Goal: Information Seeking & Learning: Check status

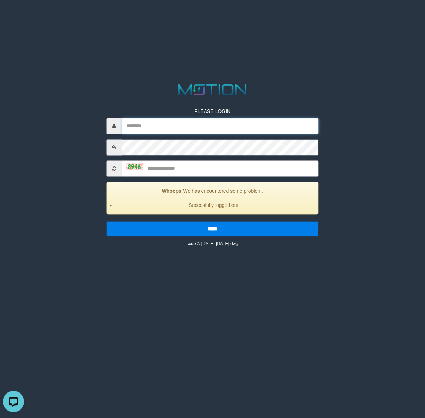
click at [268, 122] on input "text" at bounding box center [220, 126] width 196 height 16
click at [268, 112] on p "PLEASE LOGIN" at bounding box center [212, 111] width 212 height 7
click at [255, 130] on input "*********" at bounding box center [220, 126] width 196 height 16
type input "********"
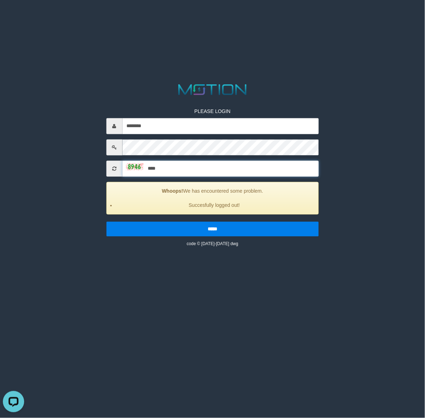
type input "****"
click at [106, 222] on input "*****" at bounding box center [212, 229] width 212 height 15
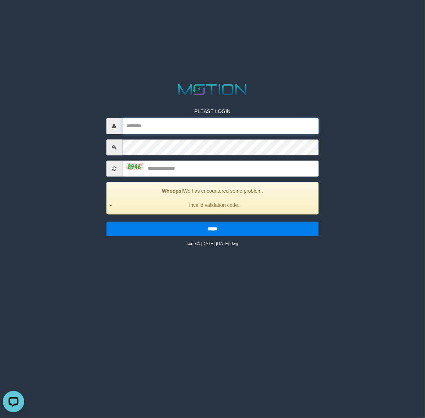
click at [223, 126] on input "text" at bounding box center [220, 126] width 196 height 16
type input "********"
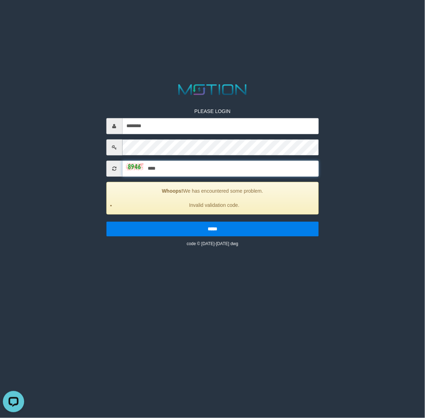
type input "****"
click at [106, 222] on input "*****" at bounding box center [212, 229] width 212 height 15
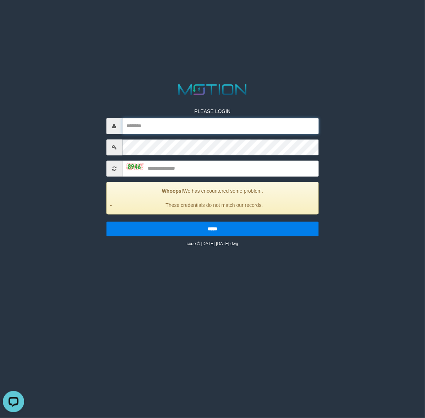
click at [210, 123] on input "text" at bounding box center [220, 126] width 196 height 16
type input "********"
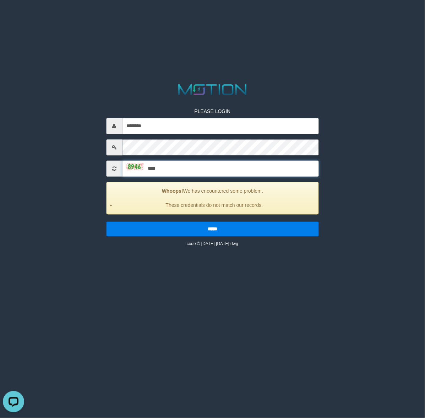
type input "****"
click at [106, 222] on input "*****" at bounding box center [212, 229] width 212 height 15
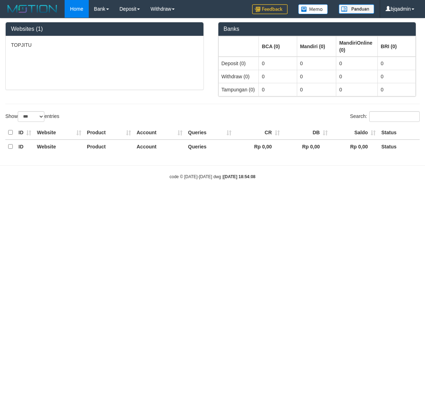
select select "***"
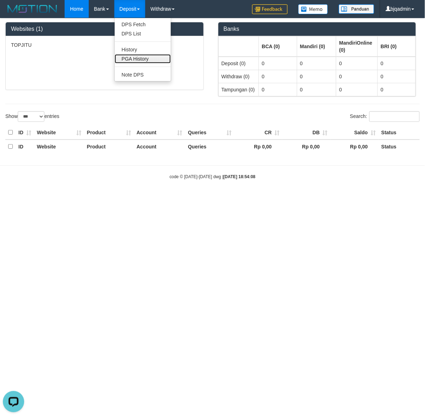
click at [163, 63] on link "PGA History" at bounding box center [143, 58] width 56 height 9
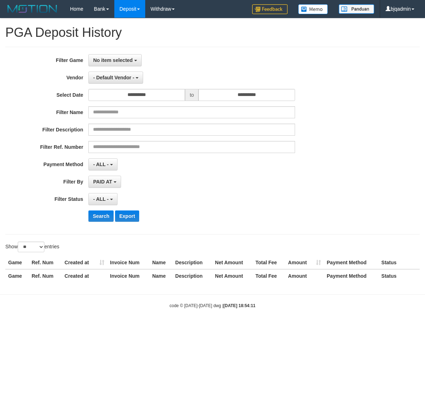
select select
select select "**"
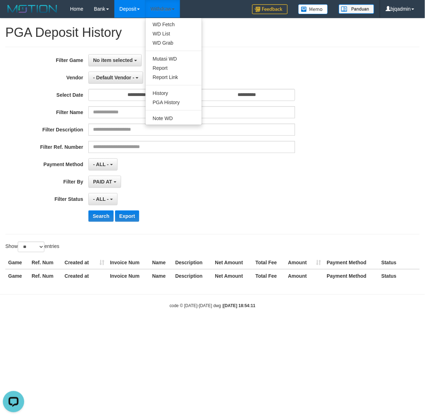
drag, startPoint x: 163, startPoint y: 15, endPoint x: 167, endPoint y: 21, distance: 7.0
click at [163, 15] on link "Withdraw" at bounding box center [162, 9] width 35 height 18
click at [182, 97] on link "History" at bounding box center [173, 93] width 56 height 9
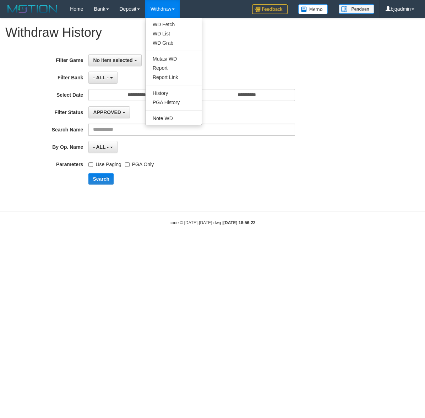
select select
click at [176, 98] on link "PGA History" at bounding box center [173, 102] width 56 height 9
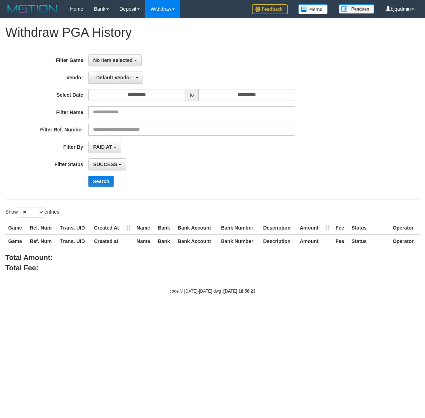
select select
select select "**"
click at [109, 63] on span "No item selected" at bounding box center [112, 60] width 39 height 6
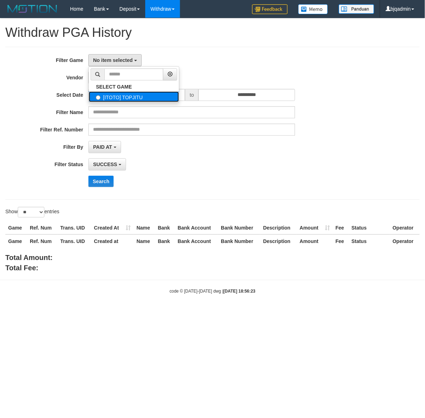
drag, startPoint x: 154, startPoint y: 96, endPoint x: 201, endPoint y: 96, distance: 47.9
click at [155, 96] on label "[ITOTO] TOPJITU" at bounding box center [134, 96] width 90 height 11
select select "****"
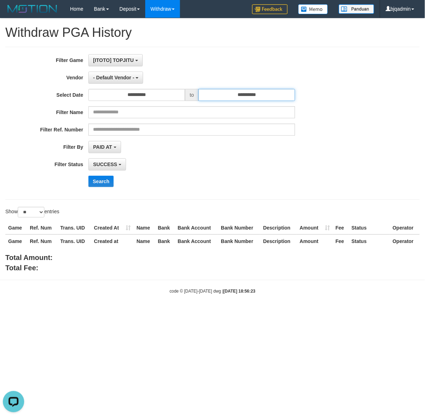
click at [257, 94] on input "**********" at bounding box center [246, 95] width 96 height 12
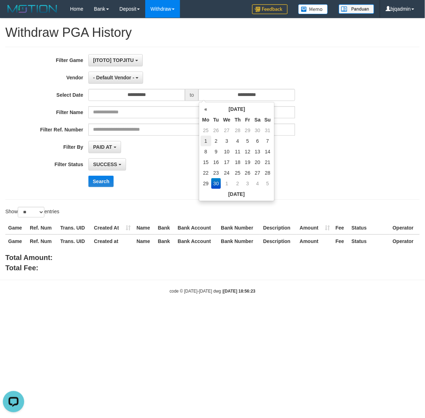
click at [206, 139] on td "1" at bounding box center [205, 141] width 11 height 11
type input "**********"
click at [201, 185] on td "29" at bounding box center [205, 183] width 11 height 11
type input "**********"
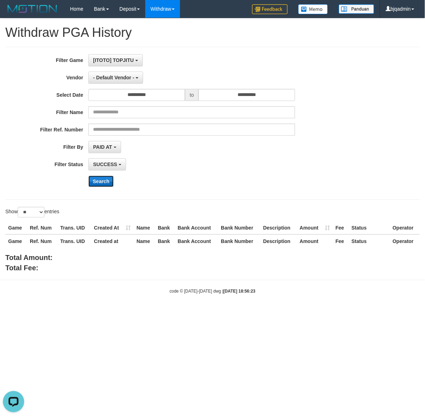
click at [100, 177] on button "Search" at bounding box center [100, 181] width 25 height 11
click at [135, 73] on button "- Default Vendor -" at bounding box center [115, 78] width 55 height 12
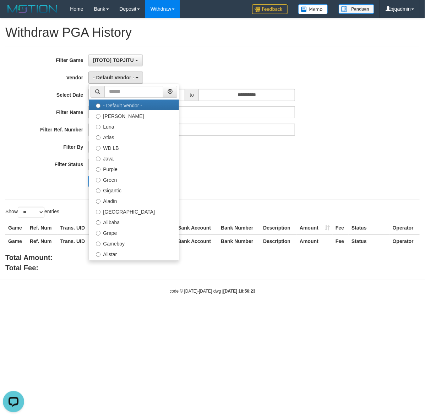
click at [250, 176] on div "Search" at bounding box center [220, 181] width 265 height 11
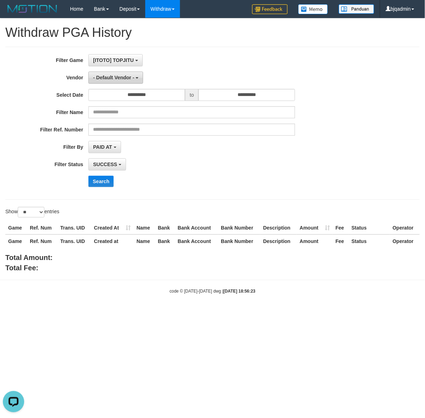
click at [117, 77] on span "- Default Vendor -" at bounding box center [113, 78] width 41 height 6
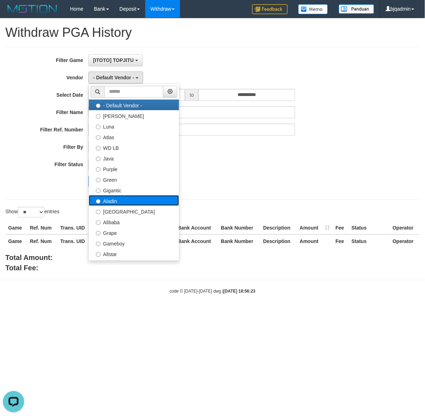
click at [151, 206] on label "Aladin" at bounding box center [134, 200] width 90 height 11
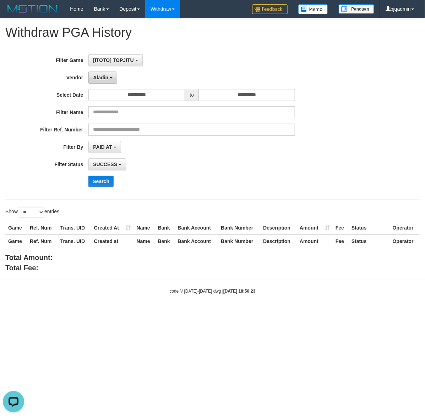
click at [110, 77] on button "Aladin" at bounding box center [102, 78] width 29 height 12
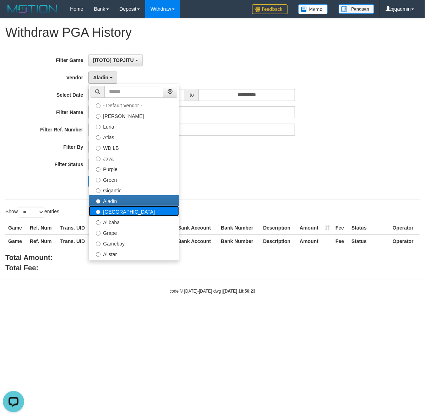
click at [142, 210] on label "Dubai" at bounding box center [134, 211] width 90 height 11
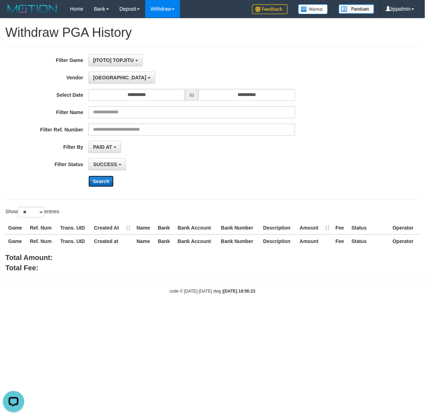
click at [101, 185] on button "Search" at bounding box center [100, 181] width 25 height 11
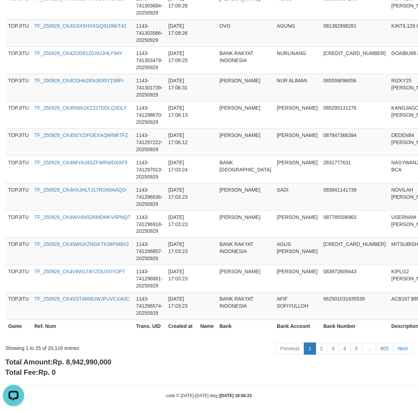
scroll to position [612, 0]
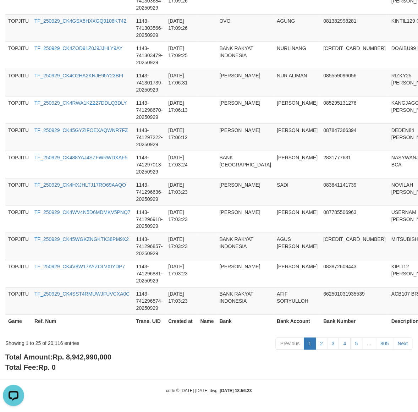
click at [94, 355] on span "Rp. 8,942,990,000" at bounding box center [81, 357] width 59 height 8
copy span "8,942,990,000"
click at [57, 340] on div "Showing 1 to 25 of 20,116 entries" at bounding box center [86, 342] width 163 height 10
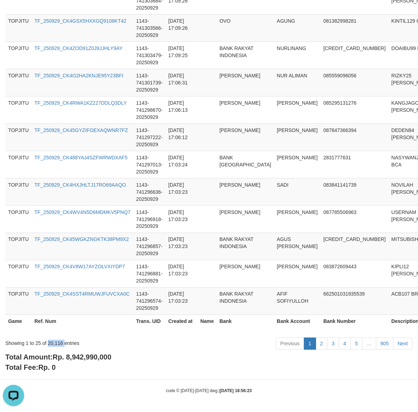
copy div "20,116"
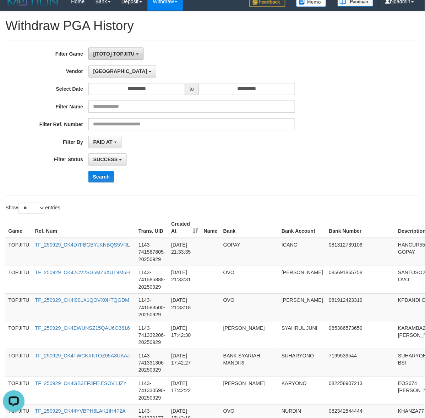
scroll to position [0, 0]
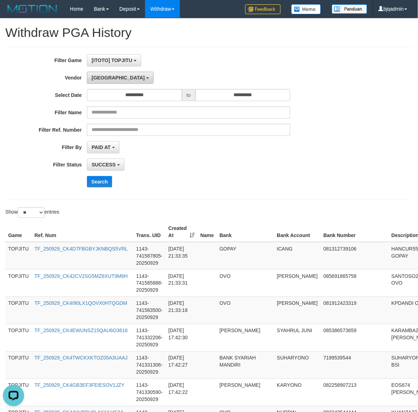
click at [103, 73] on button "Dubai" at bounding box center [120, 78] width 66 height 12
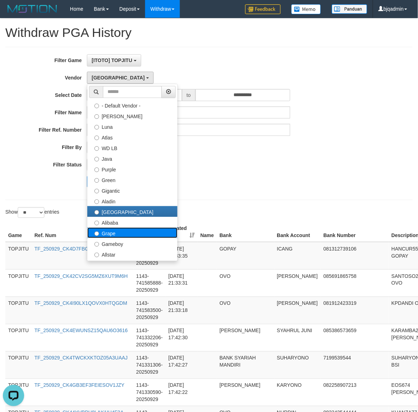
click at [139, 231] on label "Grape" at bounding box center [132, 232] width 90 height 11
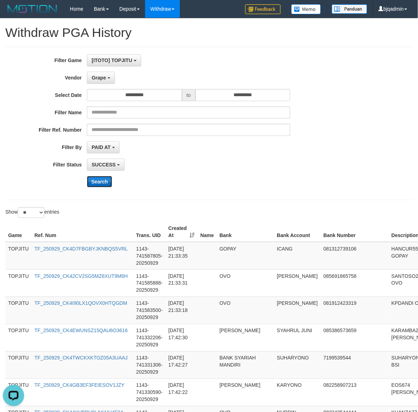
click at [106, 184] on button "Search" at bounding box center [99, 181] width 25 height 11
click at [99, 78] on span "Grape" at bounding box center [98, 78] width 14 height 6
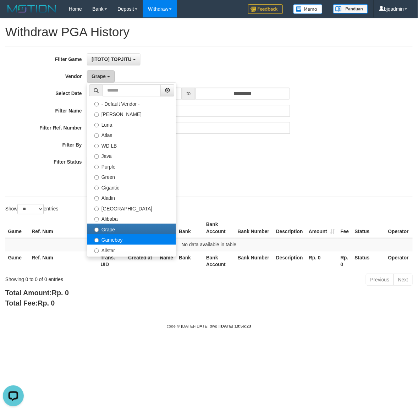
scroll to position [118, 0]
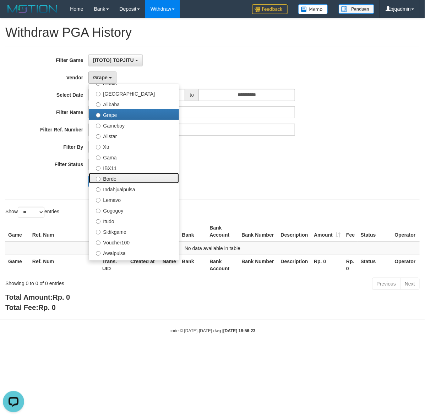
drag, startPoint x: 144, startPoint y: 182, endPoint x: 109, endPoint y: 181, distance: 35.1
click at [144, 182] on label "Borde" at bounding box center [134, 178] width 90 height 11
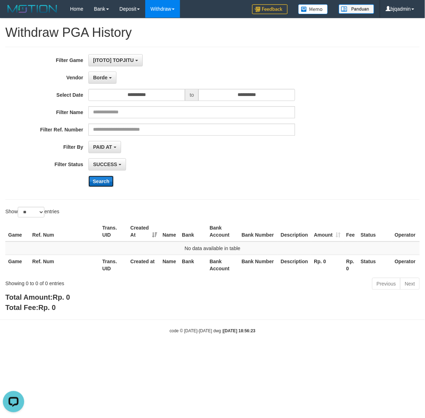
click at [98, 178] on button "Search" at bounding box center [100, 181] width 25 height 11
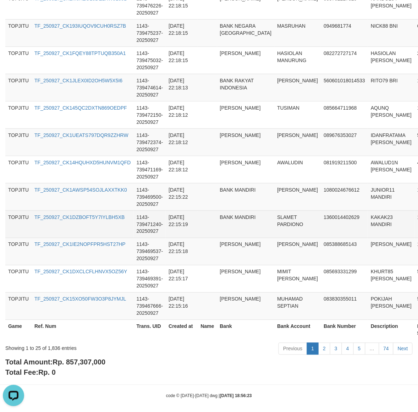
scroll to position [612, 0]
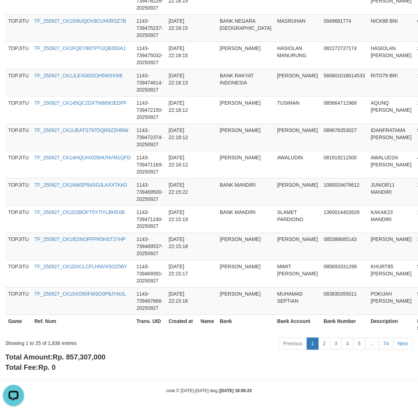
click at [91, 352] on div "Total Amount: Rp. 857,307,000 Total Fee: Rp. 0" at bounding box center [208, 362] width 407 height 20
copy span "857,307,000"
click at [55, 343] on div "Showing 1 to 25 of 1,836 entries" at bounding box center [86, 342] width 163 height 10
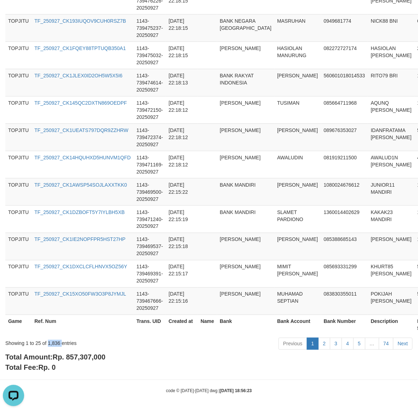
copy div "1,836"
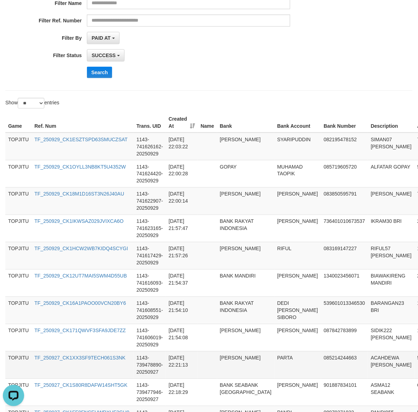
scroll to position [0, 0]
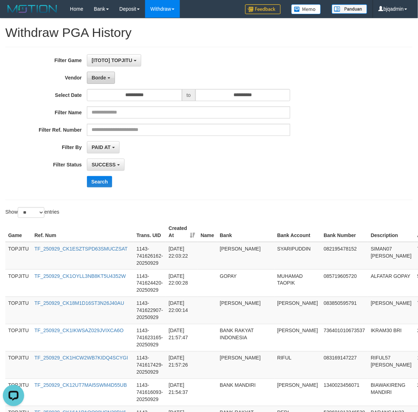
click at [87, 79] on button "Borde" at bounding box center [101, 78] width 28 height 12
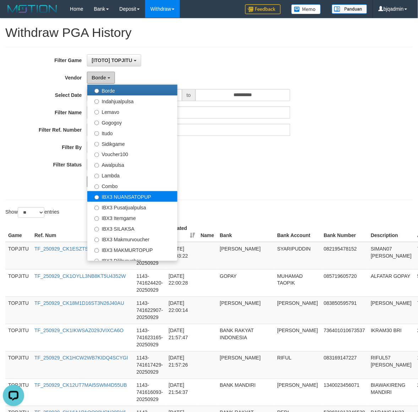
scroll to position [237, 0]
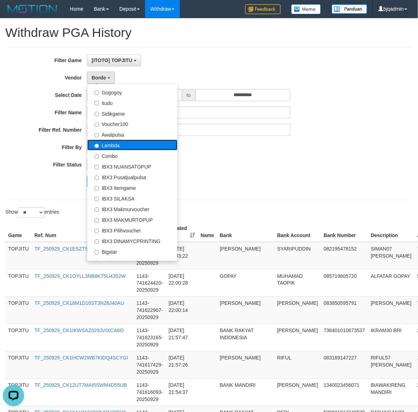
click at [138, 144] on label "Lambda" at bounding box center [132, 145] width 90 height 11
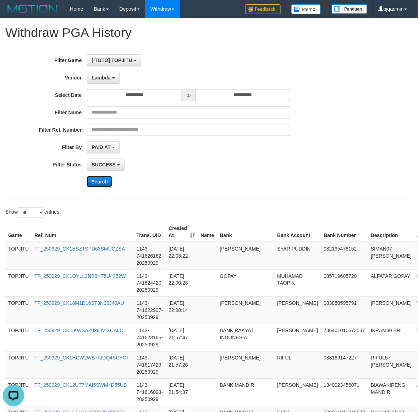
click at [103, 180] on button "Search" at bounding box center [99, 181] width 25 height 11
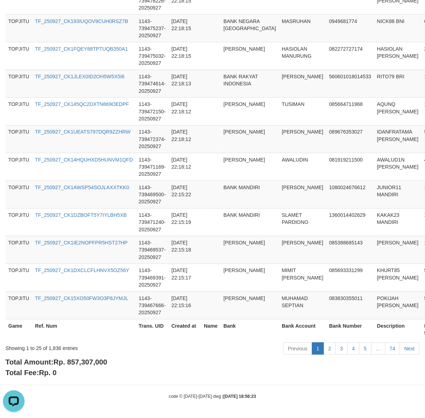
scroll to position [0, 0]
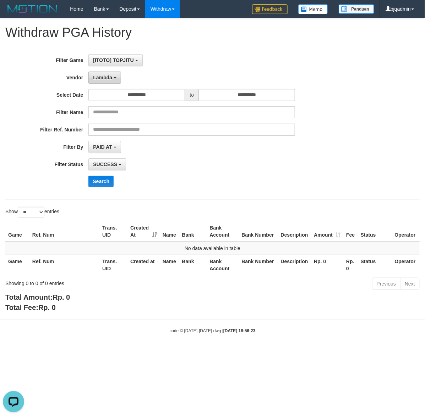
click at [91, 82] on button "Lambda" at bounding box center [104, 78] width 33 height 12
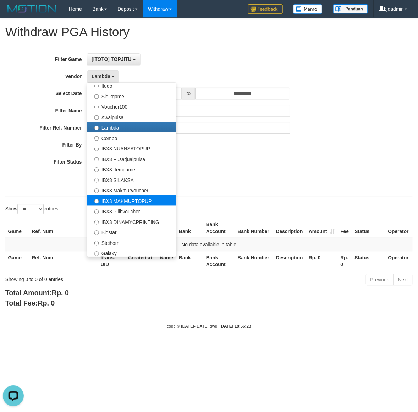
scroll to position [265, 0]
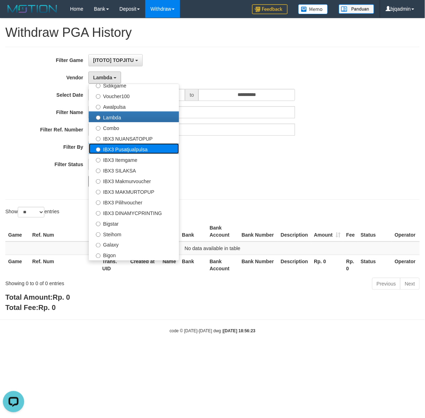
click at [170, 154] on label "IBX3 Pusatjualpulsa" at bounding box center [134, 149] width 90 height 11
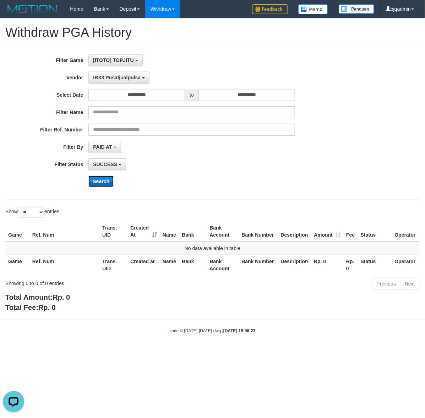
click at [99, 181] on button "Search" at bounding box center [100, 181] width 25 height 11
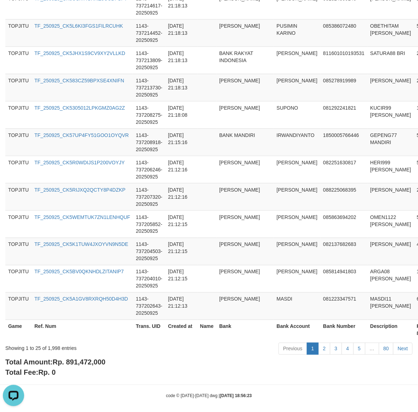
scroll to position [612, 0]
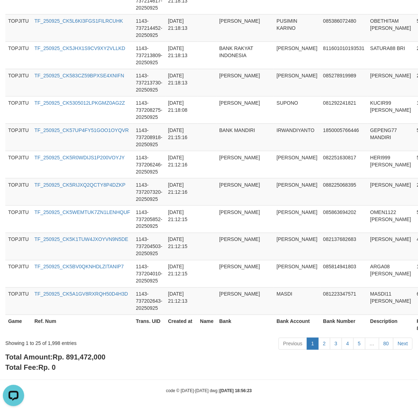
click at [68, 347] on div "Showing 1 to 25 of 1,998 entries Previous 1 2 3 4 5 … 80 Next" at bounding box center [209, 344] width 418 height 15
click at [96, 354] on span "Rp. 891,472,000" at bounding box center [78, 357] width 53 height 8
copy span "891,472,000"
click at [50, 340] on div "Showing 1 to 25 of 1,998 entries" at bounding box center [86, 342] width 163 height 10
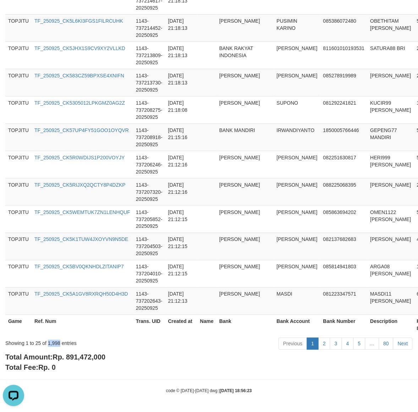
drag, startPoint x: 50, startPoint y: 340, endPoint x: 102, endPoint y: 354, distance: 53.3
click at [50, 340] on div "Showing 1 to 25 of 1,998 entries" at bounding box center [86, 342] width 163 height 10
copy div "1,998"
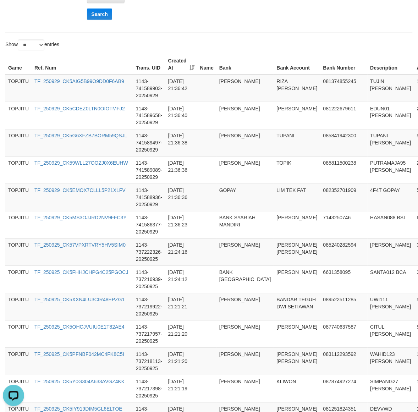
scroll to position [0, 0]
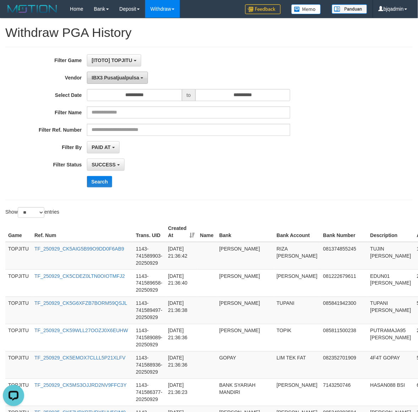
click at [113, 80] on span "IBX3 Pusatjualpulsa" at bounding box center [115, 78] width 48 height 6
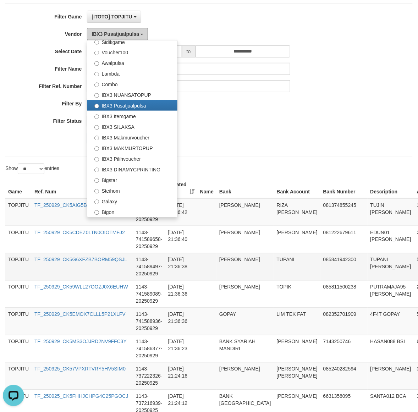
scroll to position [118, 0]
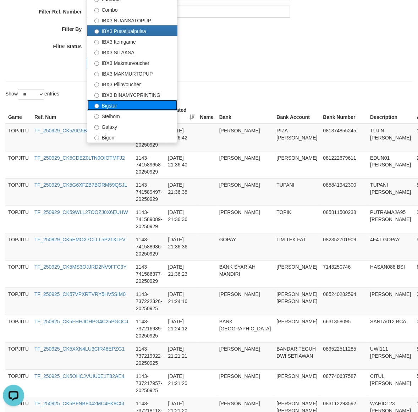
click at [141, 107] on label "Bigstar" at bounding box center [132, 105] width 90 height 11
select select "**********"
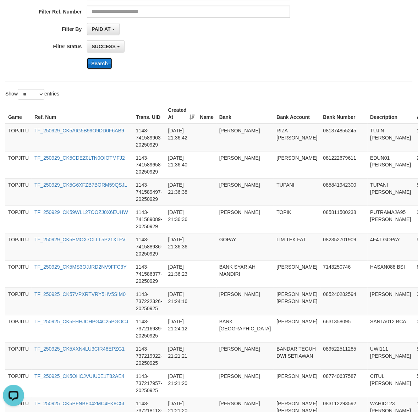
click at [104, 68] on button "Search" at bounding box center [99, 63] width 25 height 11
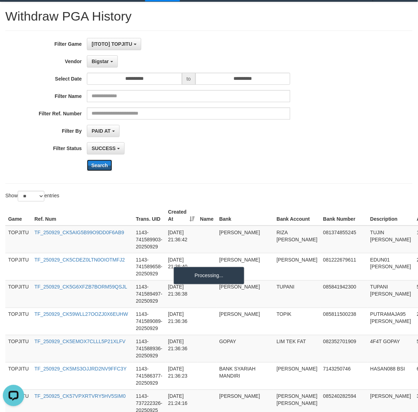
scroll to position [0, 0]
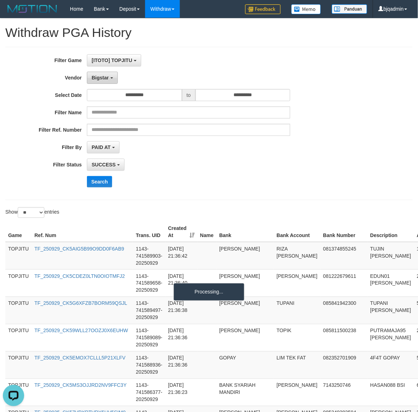
click at [105, 81] on button "Bigstar" at bounding box center [102, 78] width 30 height 12
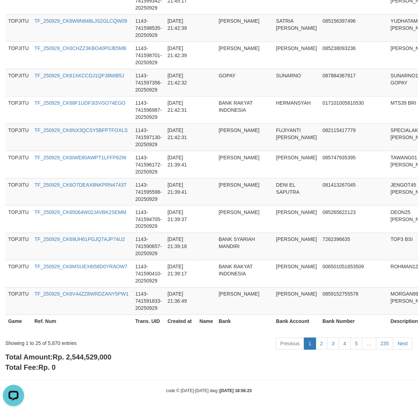
scroll to position [612, 0]
click at [92, 359] on span "Rp. 2,544,529,000" at bounding box center [81, 357] width 59 height 8
copy span "2,544,529,000"
click at [58, 344] on div "Showing 1 to 25 of 5,870 entries" at bounding box center [86, 342] width 163 height 10
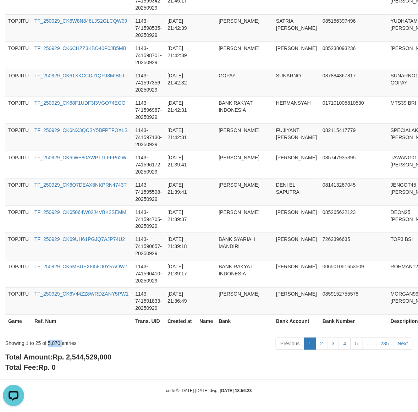
click at [58, 344] on div "Showing 1 to 25 of 5,870 entries" at bounding box center [86, 342] width 163 height 10
copy div "5,870"
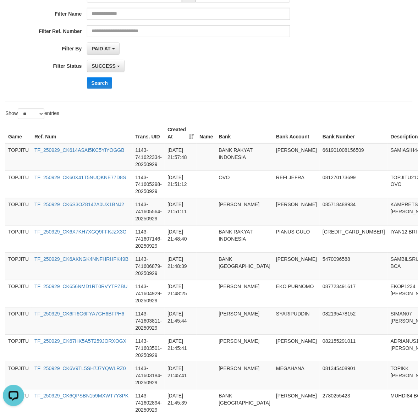
scroll to position [0, 0]
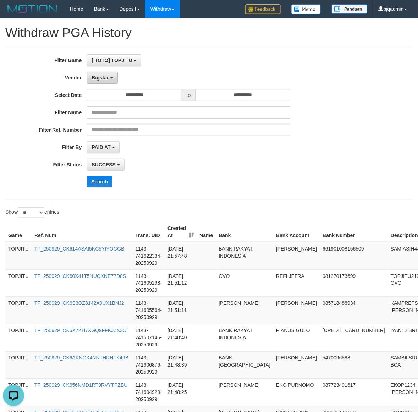
click at [111, 80] on button "Bigstar" at bounding box center [102, 78] width 30 height 12
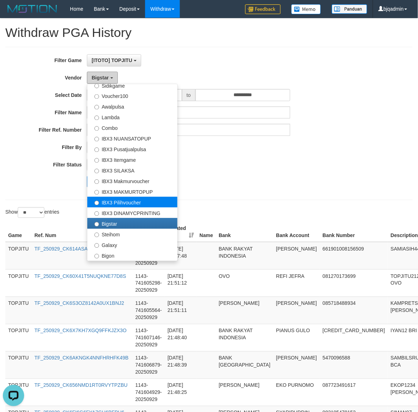
scroll to position [118, 0]
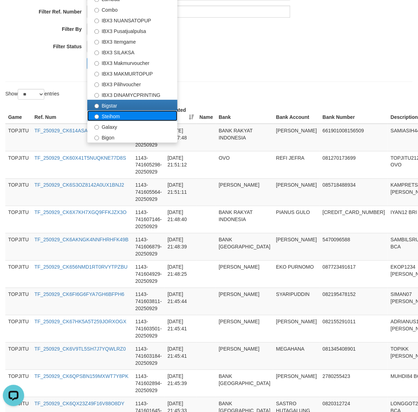
click at [144, 115] on label "Steihom" at bounding box center [132, 116] width 90 height 11
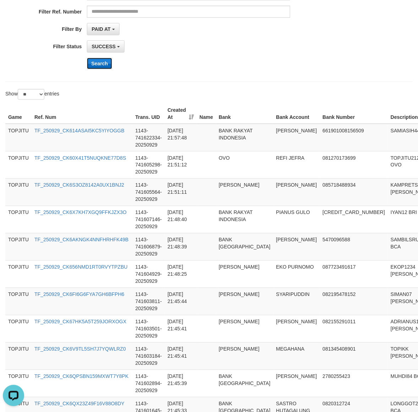
click at [105, 69] on button "Search" at bounding box center [99, 63] width 25 height 11
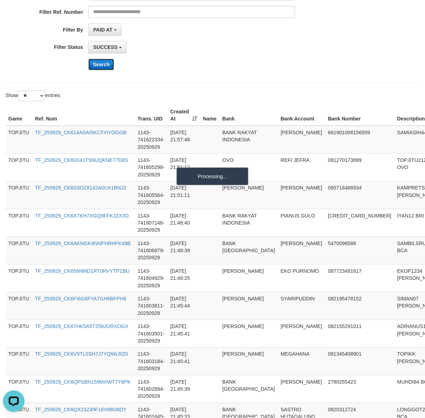
scroll to position [0, 0]
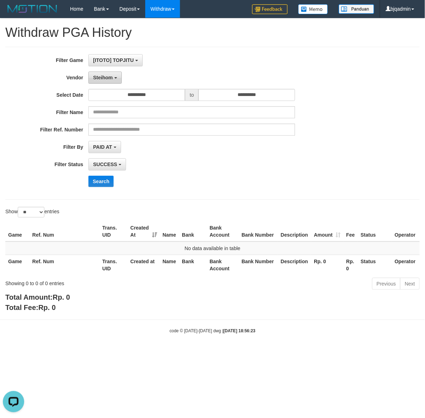
click at [103, 78] on span "Steihom" at bounding box center [103, 78] width 20 height 6
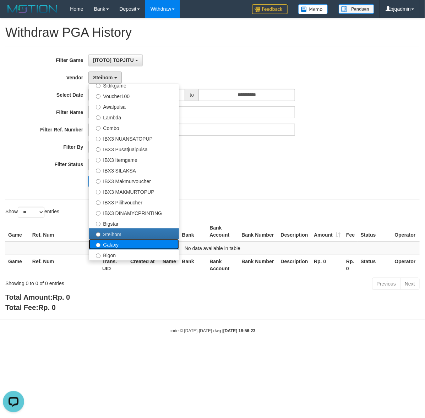
click at [112, 243] on label "Galaxy" at bounding box center [134, 244] width 90 height 11
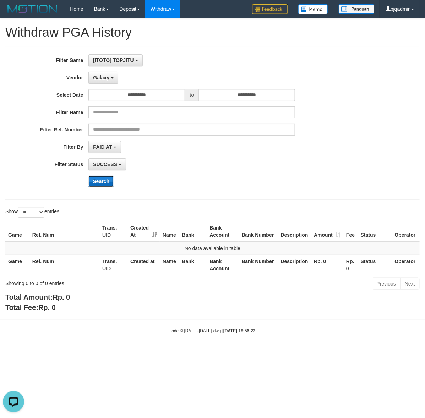
click at [103, 178] on button "Search" at bounding box center [100, 181] width 25 height 11
click at [102, 77] on span "Galaxy" at bounding box center [101, 78] width 16 height 6
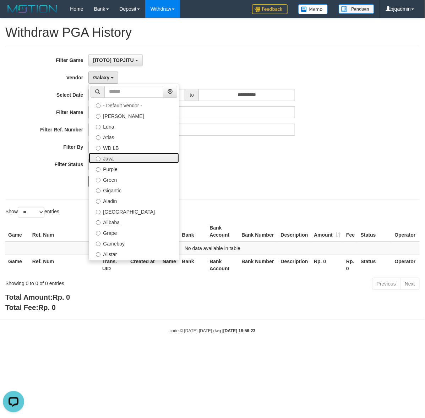
click at [158, 160] on label "Java" at bounding box center [134, 158] width 90 height 11
select select "**********"
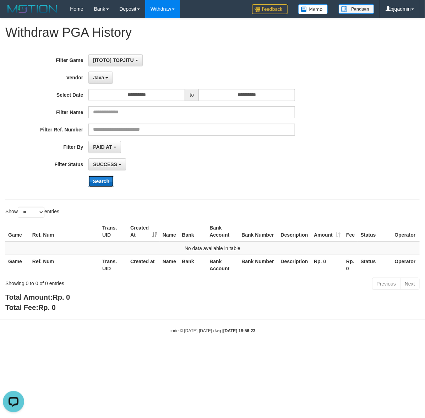
click at [110, 183] on button "Search" at bounding box center [100, 181] width 25 height 11
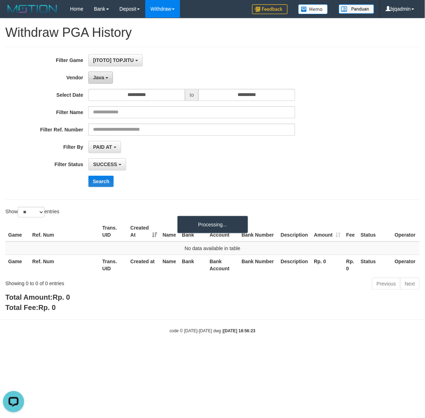
click at [105, 78] on b "button" at bounding box center [106, 77] width 3 height 1
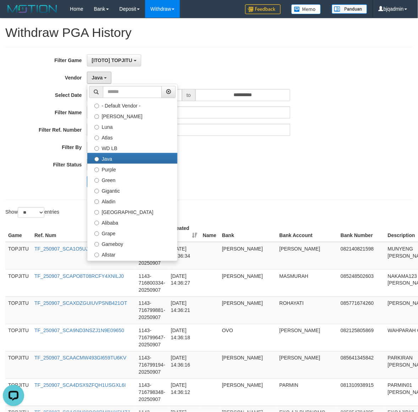
scroll to position [612, 0]
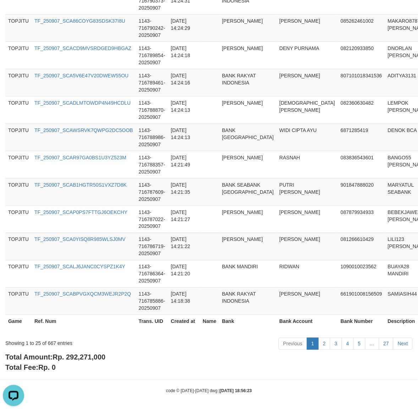
click at [84, 359] on span "Rp. 292,271,000" at bounding box center [78, 357] width 53 height 8
drag, startPoint x: 84, startPoint y: 359, endPoint x: 151, endPoint y: 355, distance: 67.1
click at [84, 358] on span "Rp. 292,271,000" at bounding box center [78, 357] width 53 height 8
copy span "292,271,000"
click at [47, 343] on div "Showing 1 to 25 of 667 entries" at bounding box center [86, 342] width 163 height 10
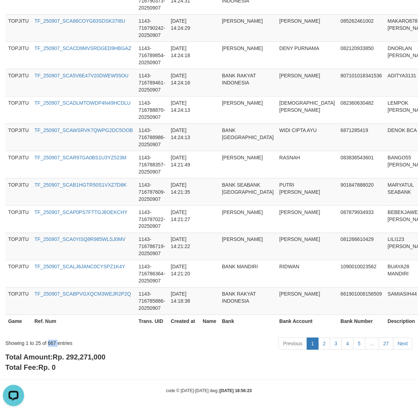
click at [47, 343] on div "Showing 1 to 25 of 667 entries" at bounding box center [86, 342] width 163 height 10
copy div "667"
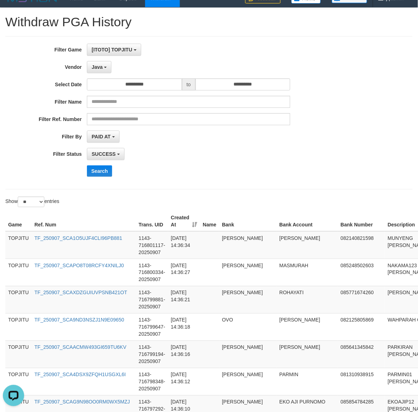
scroll to position [0, 0]
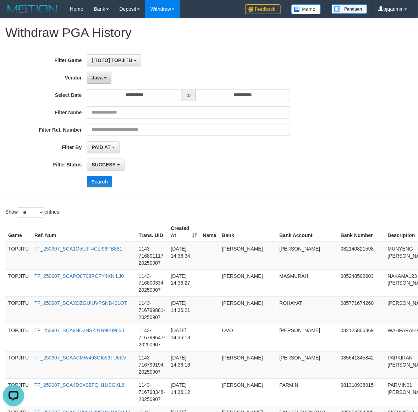
click at [94, 76] on span "Java" at bounding box center [96, 78] width 11 height 6
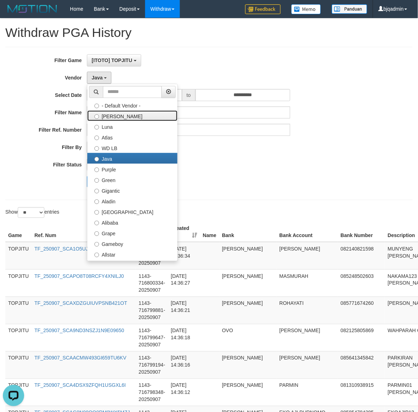
click at [157, 111] on label "Lucy" at bounding box center [132, 115] width 90 height 11
select select "**********"
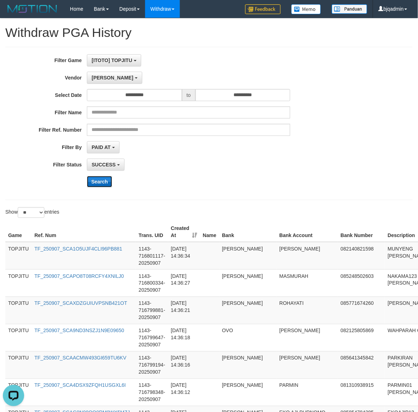
click at [91, 181] on button "Search" at bounding box center [99, 181] width 25 height 11
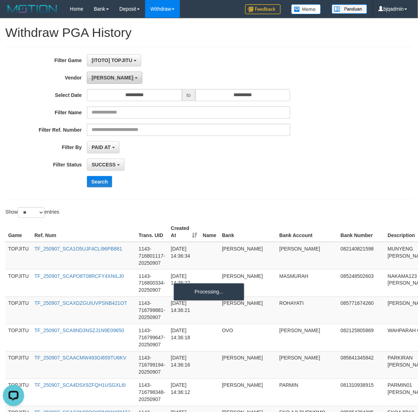
click at [96, 77] on span "Lucy" at bounding box center [111, 78] width 41 height 6
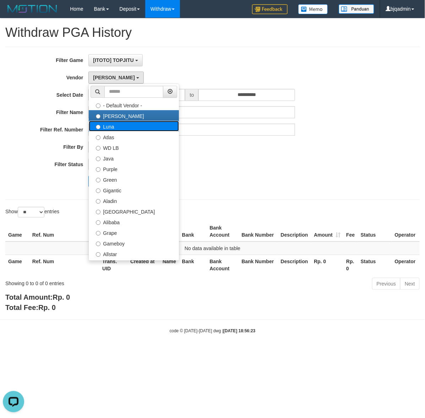
click at [141, 123] on label "Luna" at bounding box center [134, 126] width 90 height 11
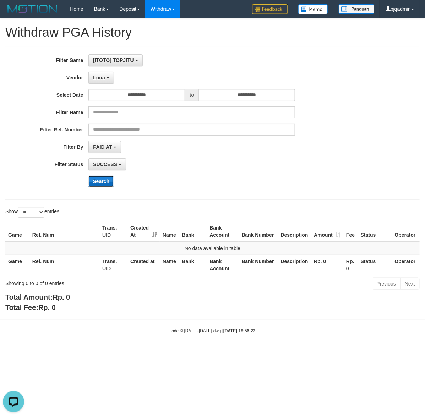
click at [96, 182] on button "Search" at bounding box center [100, 181] width 25 height 11
click at [105, 77] on button "Luna" at bounding box center [100, 78] width 25 height 12
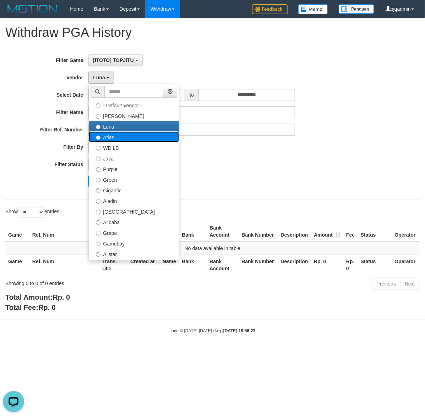
click at [163, 138] on label "Atlas" at bounding box center [134, 137] width 90 height 11
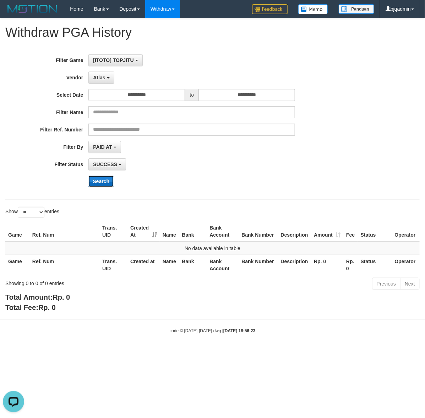
click at [98, 183] on button "Search" at bounding box center [100, 181] width 25 height 11
drag, startPoint x: 101, startPoint y: 75, endPoint x: 122, endPoint y: 98, distance: 30.9
click at [101, 75] on span "Atlas" at bounding box center [99, 78] width 12 height 6
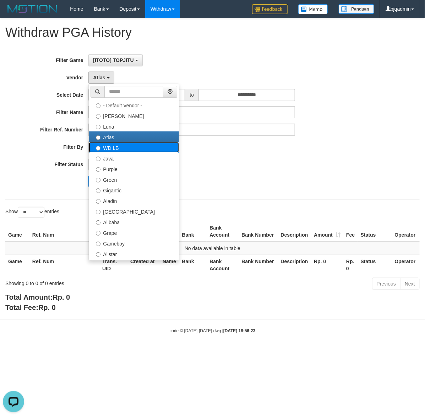
click at [170, 146] on label "WD LB" at bounding box center [134, 147] width 90 height 11
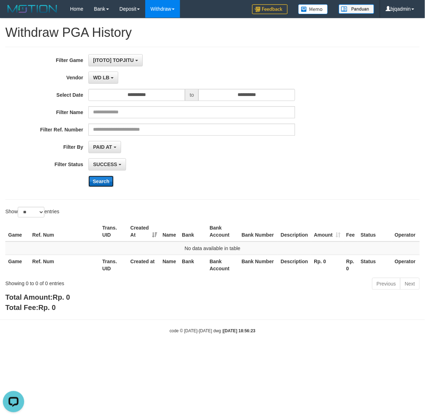
click at [90, 183] on button "Search" at bounding box center [100, 181] width 25 height 11
click at [103, 77] on span "WD LB" at bounding box center [101, 78] width 16 height 6
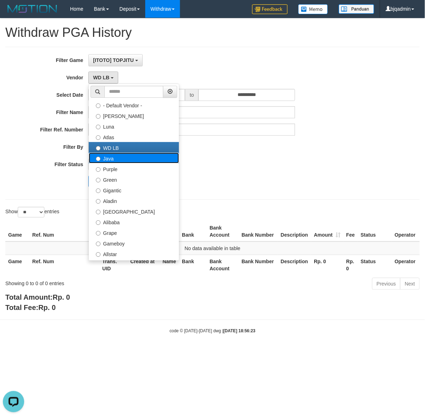
click at [160, 155] on label "Java" at bounding box center [134, 158] width 90 height 11
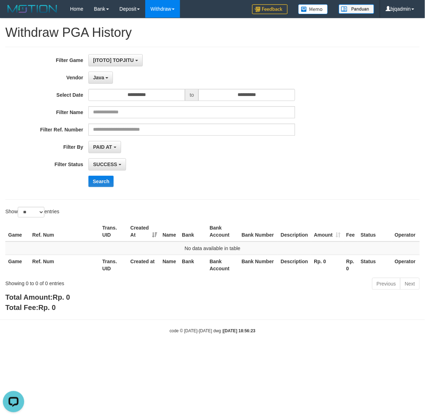
click at [98, 188] on div "**********" at bounding box center [177, 123] width 354 height 138
click at [103, 179] on button "Search" at bounding box center [100, 181] width 25 height 11
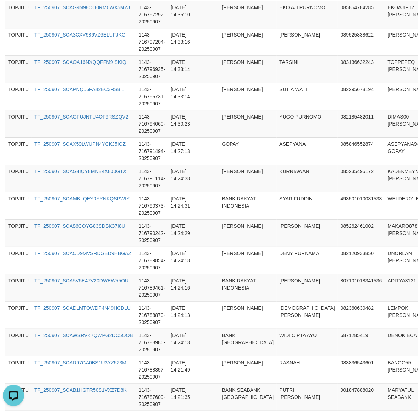
scroll to position [612, 0]
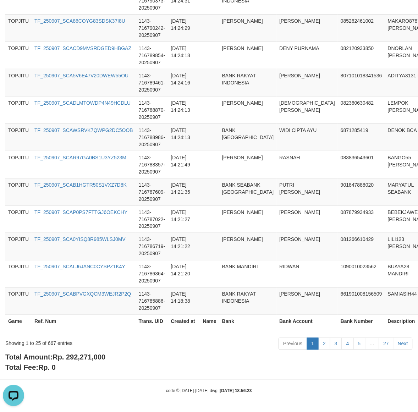
click at [93, 360] on div "Total Amount: Rp. 292,271,000 Total Fee: Rp. 0" at bounding box center [208, 362] width 407 height 20
click at [93, 360] on span "Rp. 292,271,000" at bounding box center [78, 357] width 53 height 8
drag, startPoint x: 60, startPoint y: 343, endPoint x: 54, endPoint y: 341, distance: 6.5
click at [59, 343] on div "Showing 1 to 25 of 667 entries" at bounding box center [86, 342] width 163 height 10
click at [53, 341] on div "Showing 1 to 25 of 667 entries" at bounding box center [86, 342] width 163 height 10
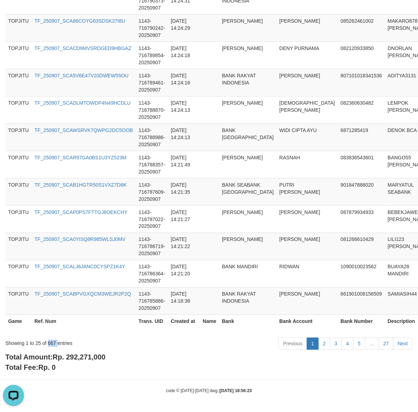
click at [53, 341] on div "Showing 1 to 25 of 667 entries" at bounding box center [86, 342] width 163 height 10
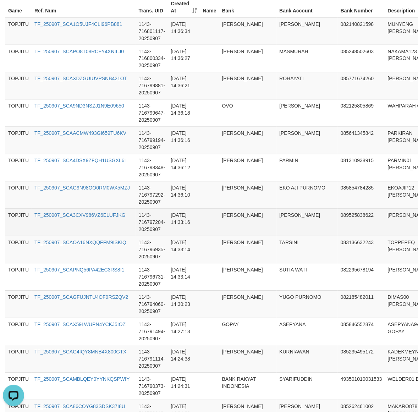
scroll to position [22, 0]
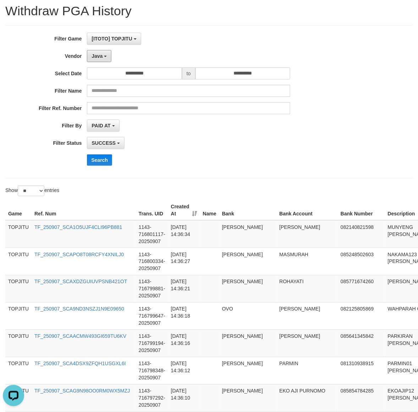
drag, startPoint x: 107, startPoint y: 62, endPoint x: 112, endPoint y: 79, distance: 17.8
click at [107, 62] on button "Java" at bounding box center [99, 56] width 24 height 12
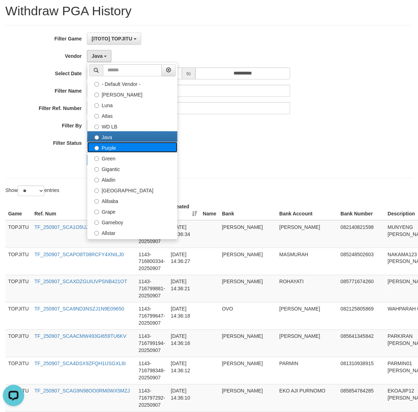
click at [151, 151] on label "Purple" at bounding box center [132, 147] width 90 height 11
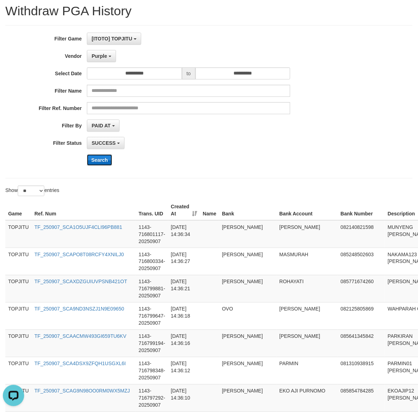
click at [101, 155] on button "Search" at bounding box center [99, 159] width 25 height 11
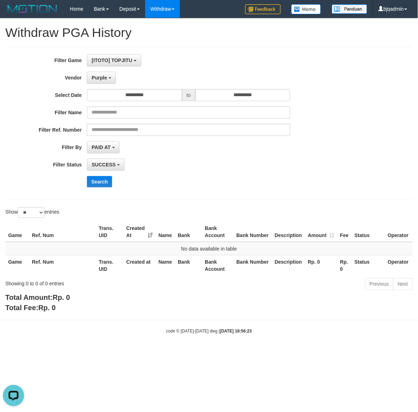
scroll to position [0, 0]
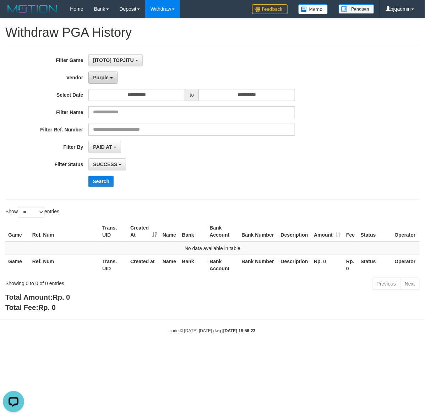
drag, startPoint x: 106, startPoint y: 76, endPoint x: 107, endPoint y: 80, distance: 4.2
click at [106, 77] on span "Purple" at bounding box center [101, 78] width 16 height 6
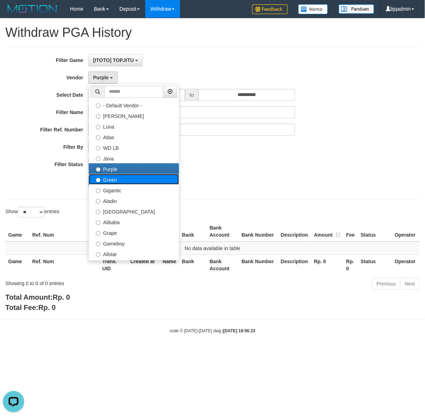
click at [142, 178] on label "Green" at bounding box center [134, 179] width 90 height 11
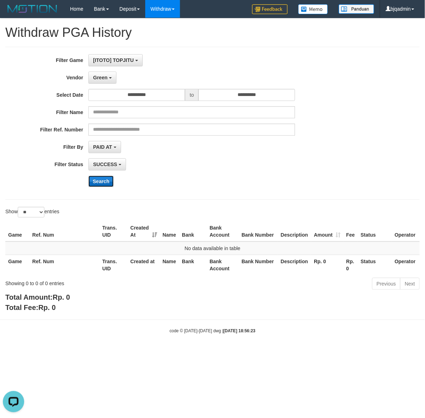
click at [107, 179] on button "Search" at bounding box center [100, 181] width 25 height 11
click at [98, 75] on button "Green" at bounding box center [102, 78] width 28 height 12
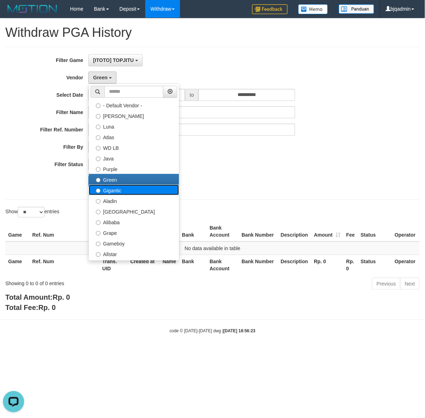
click at [132, 187] on label "Gigantic" at bounding box center [134, 190] width 90 height 11
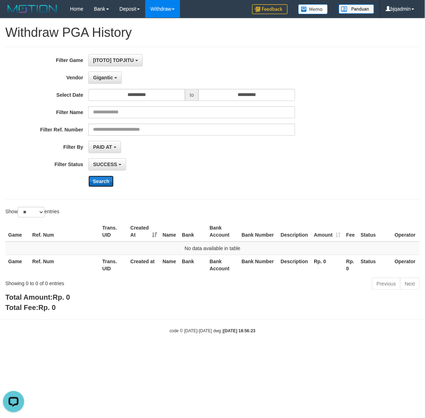
click at [103, 176] on button "Search" at bounding box center [100, 181] width 25 height 11
drag, startPoint x: 114, startPoint y: 79, endPoint x: 119, endPoint y: 91, distance: 13.8
click at [114, 79] on button "Gigantic" at bounding box center [104, 78] width 33 height 12
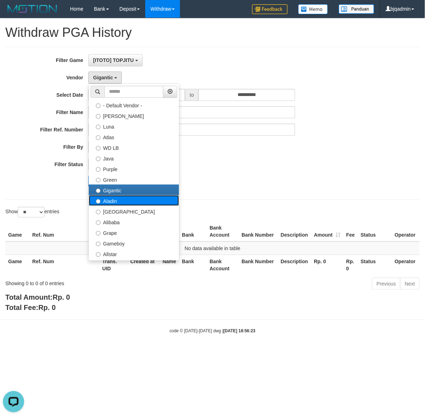
click at [147, 202] on label "Aladin" at bounding box center [134, 200] width 90 height 11
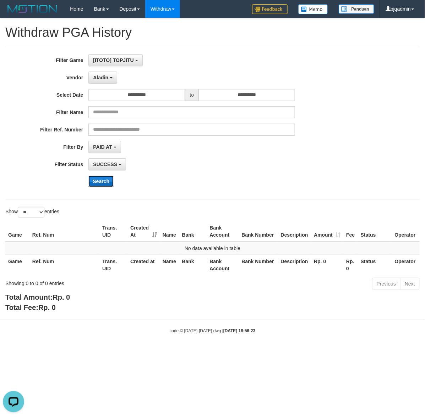
click at [104, 181] on button "Search" at bounding box center [100, 181] width 25 height 11
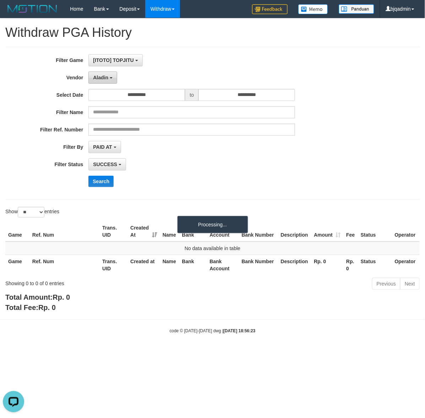
click at [115, 74] on button "Aladin" at bounding box center [102, 78] width 29 height 12
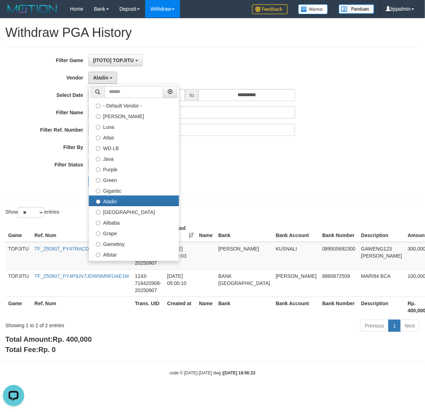
click at [76, 339] on span "Rp. 400,000" at bounding box center [71, 339] width 39 height 8
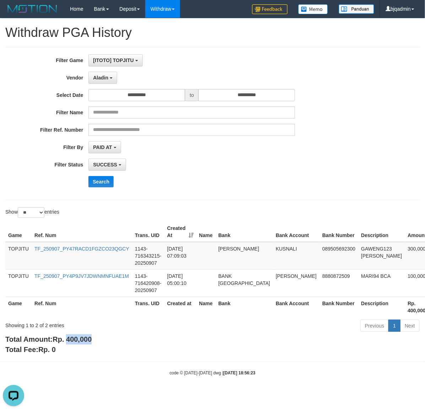
drag, startPoint x: 76, startPoint y: 339, endPoint x: 417, endPoint y: 348, distance: 341.3
click at [78, 339] on span "Rp. 400,000" at bounding box center [71, 339] width 39 height 8
click at [48, 328] on div "Showing 1 to 2 of 2 entries" at bounding box center [88, 324] width 166 height 10
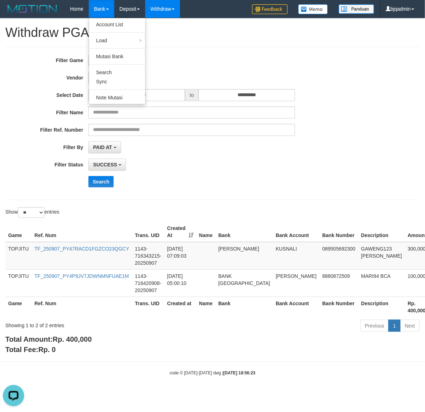
drag, startPoint x: 216, startPoint y: 68, endPoint x: 170, endPoint y: 74, distance: 46.5
click at [216, 68] on div "**********" at bounding box center [177, 123] width 354 height 138
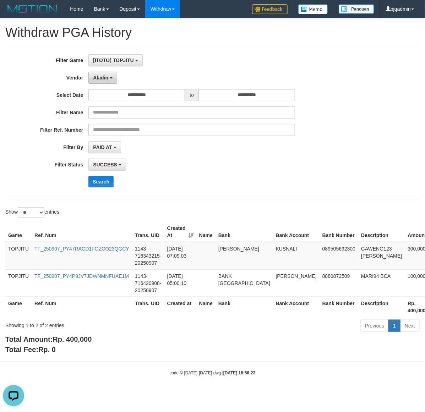
click at [103, 76] on span "Aladin" at bounding box center [100, 78] width 15 height 6
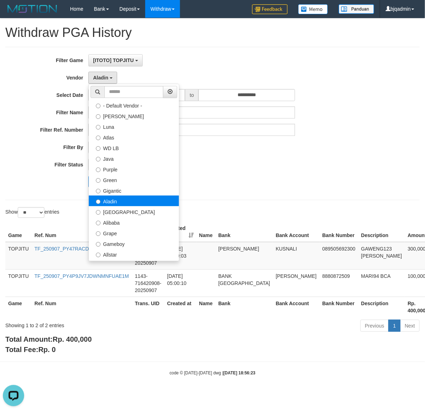
click at [125, 206] on label "Aladin" at bounding box center [134, 200] width 90 height 11
click at [121, 210] on label "Dubai" at bounding box center [134, 211] width 90 height 11
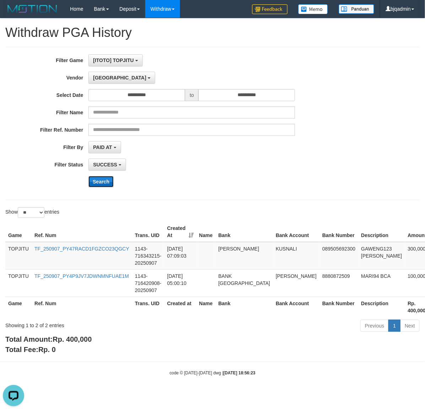
click at [93, 185] on button "Search" at bounding box center [100, 181] width 25 height 11
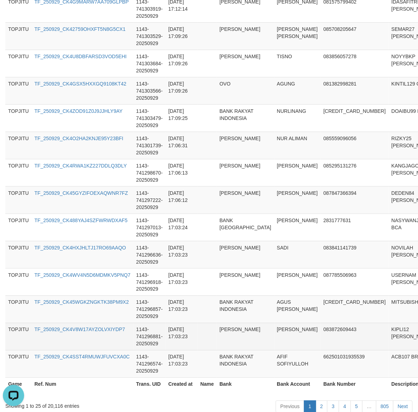
scroll to position [612, 0]
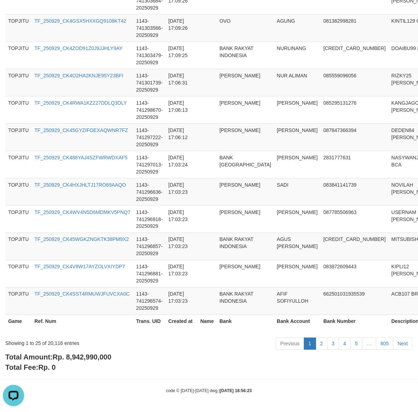
click at [95, 355] on span "Rp. 8,942,990,000" at bounding box center [81, 357] width 59 height 8
click at [59, 343] on div "Showing 1 to 25 of 20,116 entries" at bounding box center [86, 342] width 163 height 10
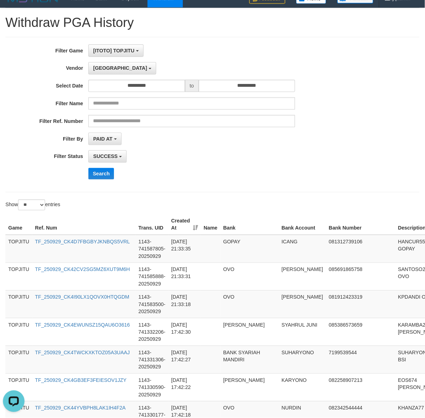
scroll to position [0, 0]
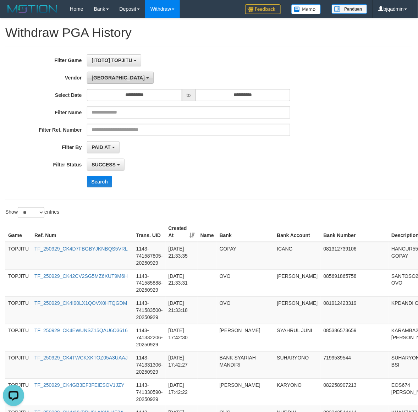
click at [96, 74] on button "Dubai" at bounding box center [120, 78] width 66 height 12
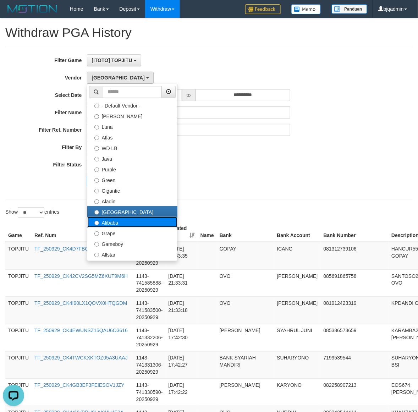
click at [132, 223] on label "Alibaba" at bounding box center [132, 222] width 90 height 11
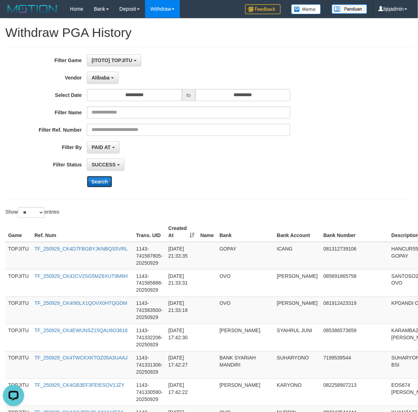
click at [108, 182] on button "Search" at bounding box center [99, 181] width 25 height 11
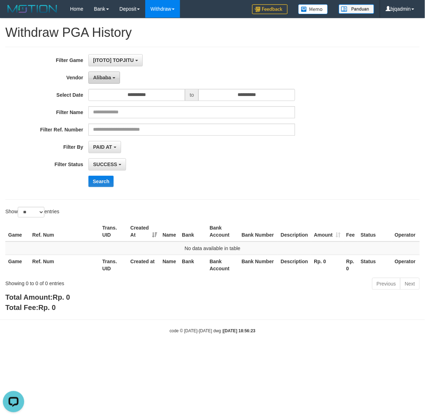
click at [94, 77] on span "Alibaba" at bounding box center [102, 78] width 18 height 6
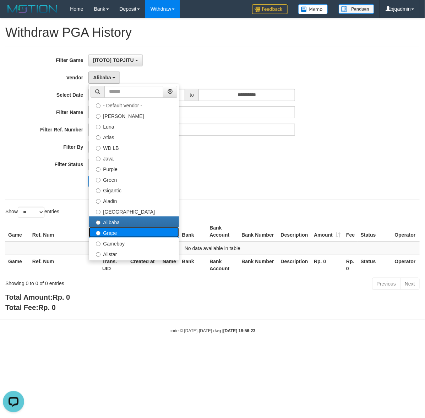
click at [128, 232] on label "Grape" at bounding box center [134, 232] width 90 height 11
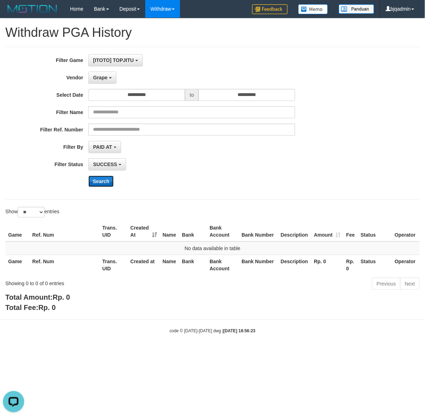
click at [100, 178] on button "Search" at bounding box center [100, 181] width 25 height 11
drag, startPoint x: 105, startPoint y: 71, endPoint x: 105, endPoint y: 77, distance: 6.4
click at [105, 73] on div "**********" at bounding box center [177, 123] width 354 height 138
click at [105, 77] on span "Grape" at bounding box center [100, 78] width 14 height 6
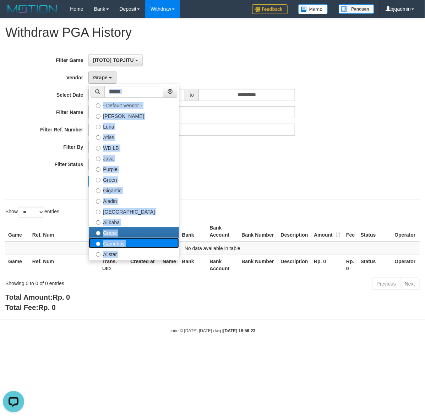
click at [135, 246] on label "Gameboy" at bounding box center [134, 243] width 90 height 11
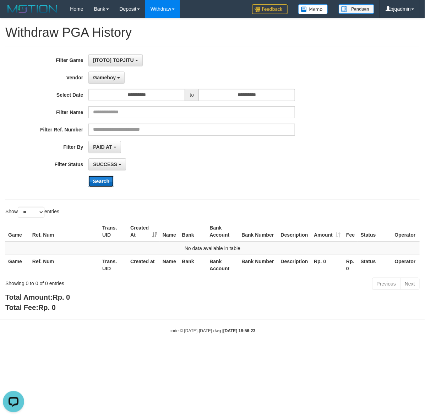
drag, startPoint x: 104, startPoint y: 178, endPoint x: 104, endPoint y: 183, distance: 4.6
click at [104, 180] on button "Search" at bounding box center [100, 181] width 25 height 11
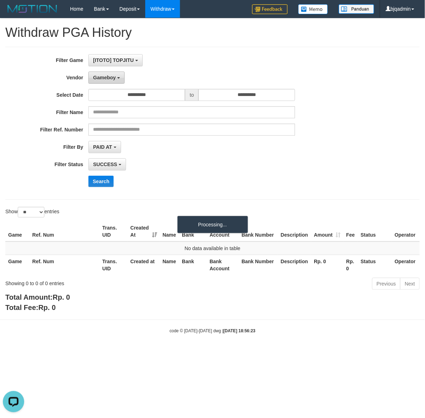
click at [107, 82] on button "Gameboy" at bounding box center [106, 78] width 36 height 12
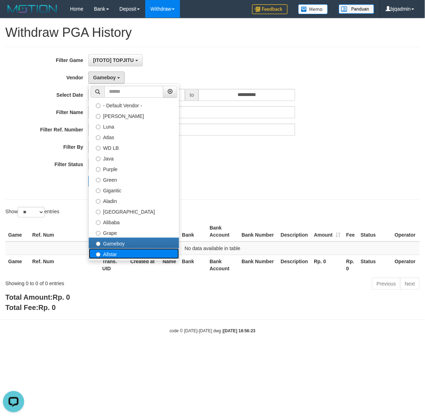
click at [149, 251] on label "Allstar" at bounding box center [134, 254] width 90 height 11
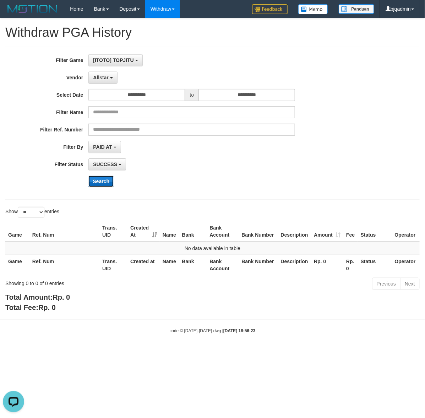
drag, startPoint x: 100, startPoint y: 182, endPoint x: 107, endPoint y: 183, distance: 6.9
click at [100, 181] on button "Search" at bounding box center [100, 181] width 25 height 11
click at [106, 75] on button "Allstar" at bounding box center [102, 78] width 29 height 12
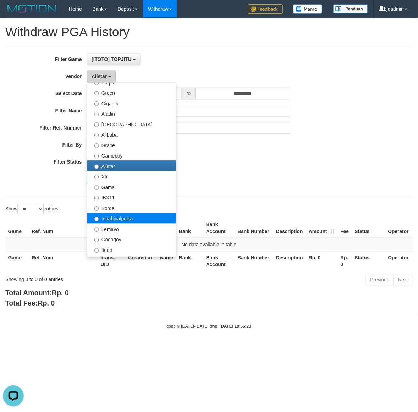
scroll to position [118, 0]
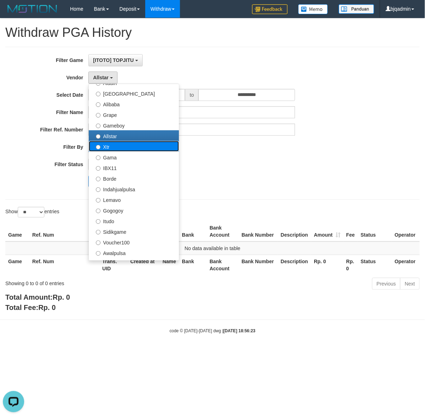
click at [155, 150] on label "Xtr" at bounding box center [134, 146] width 90 height 11
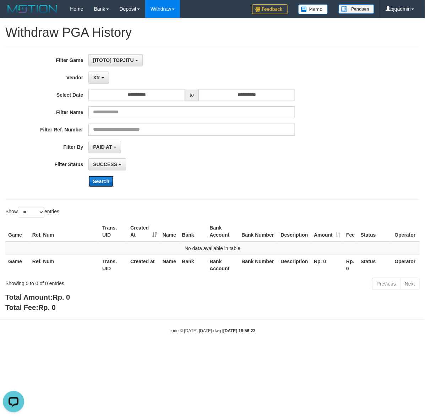
click at [100, 180] on button "Search" at bounding box center [100, 181] width 25 height 11
click at [101, 80] on button "Xtr" at bounding box center [98, 78] width 20 height 12
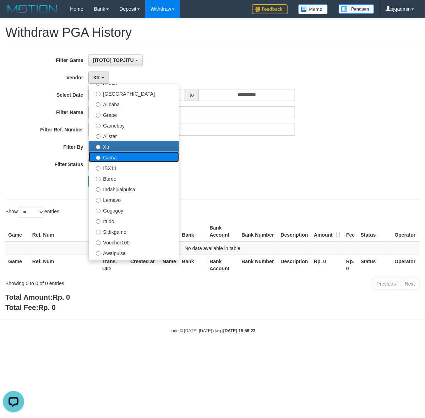
click at [142, 155] on label "Gama" at bounding box center [134, 157] width 90 height 11
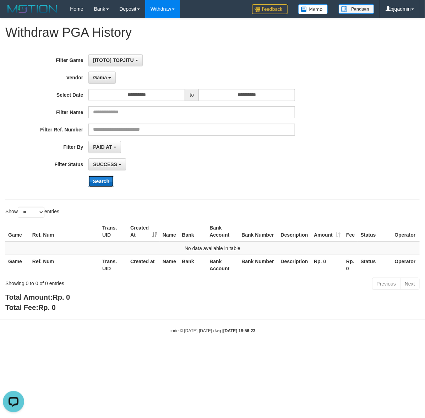
click at [105, 179] on button "Search" at bounding box center [100, 181] width 25 height 11
click at [106, 79] on span "Gama" at bounding box center [100, 78] width 14 height 6
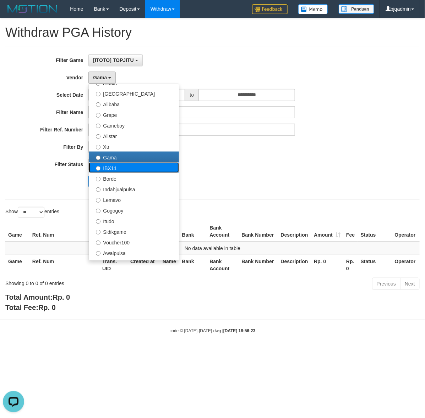
click at [139, 170] on label "IBX11" at bounding box center [134, 167] width 90 height 11
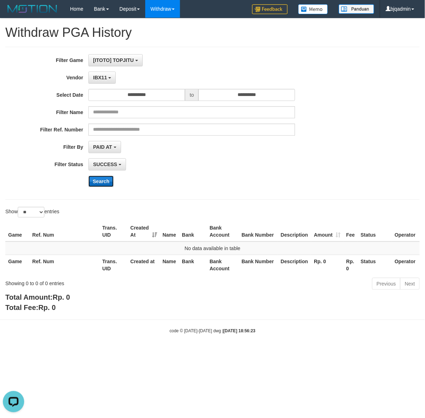
click at [107, 181] on button "Search" at bounding box center [100, 181] width 25 height 11
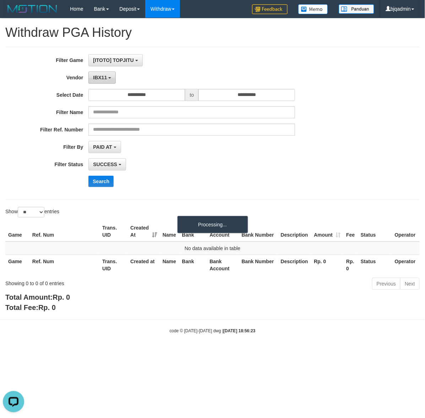
click at [107, 82] on button "IBX11" at bounding box center [101, 78] width 27 height 12
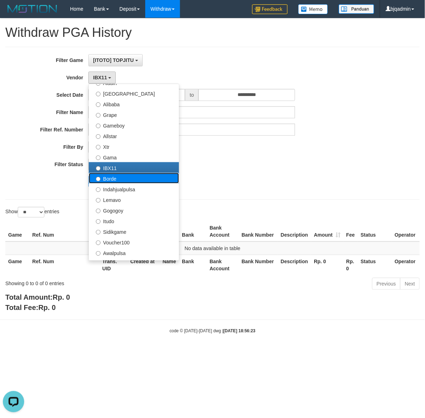
click at [130, 182] on label "Borde" at bounding box center [134, 178] width 90 height 11
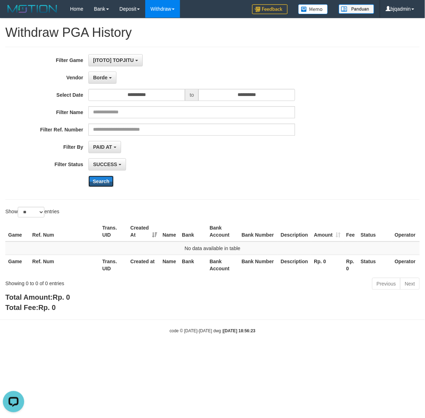
drag, startPoint x: 98, startPoint y: 179, endPoint x: 118, endPoint y: 174, distance: 21.0
click at [98, 180] on button "Search" at bounding box center [100, 181] width 25 height 11
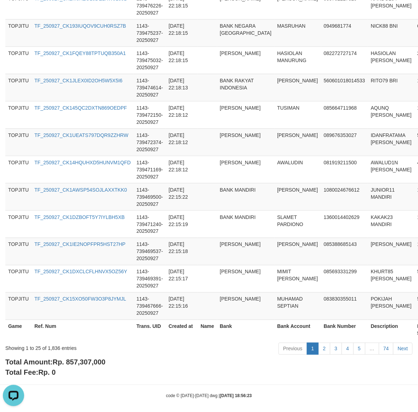
scroll to position [612, 0]
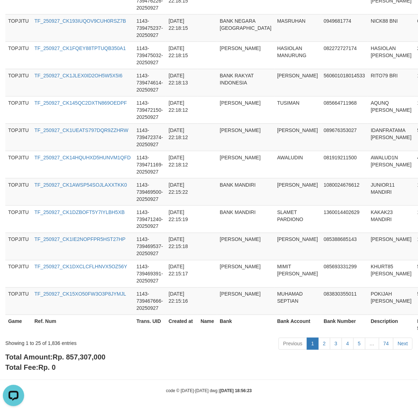
click at [91, 355] on span "Rp. 857,307,000" at bounding box center [78, 357] width 53 height 8
click at [57, 342] on div "Showing 1 to 25 of 1,836 entries" at bounding box center [86, 342] width 163 height 10
click at [58, 342] on div "Showing 1 to 25 of 1,836 entries" at bounding box center [86, 342] width 163 height 10
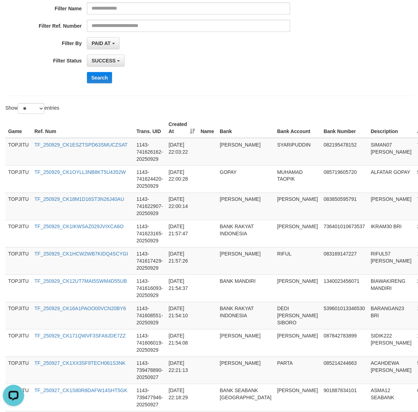
scroll to position [0, 0]
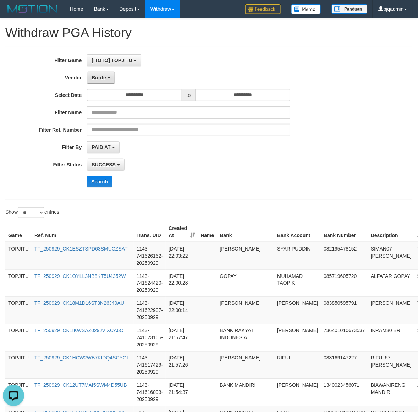
drag, startPoint x: 93, startPoint y: 78, endPoint x: 95, endPoint y: 90, distance: 12.5
click at [93, 79] on span "Borde" at bounding box center [98, 78] width 14 height 6
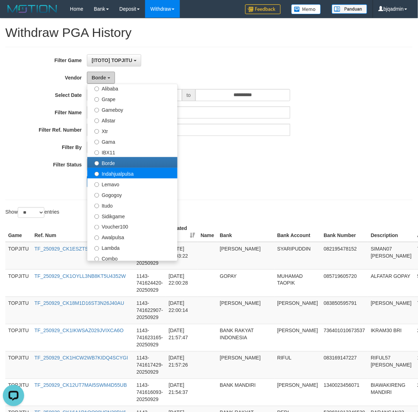
scroll to position [118, 0]
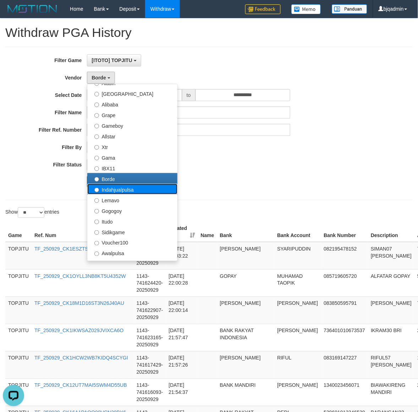
click at [163, 191] on label "Indahjualpulsa" at bounding box center [132, 189] width 90 height 11
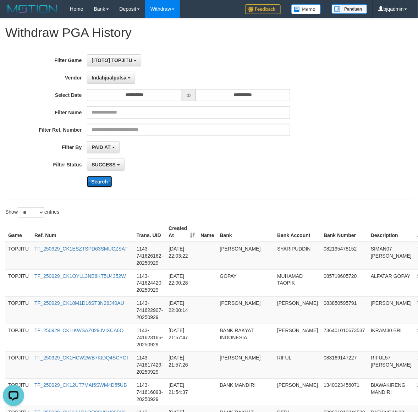
click at [108, 183] on button "Search" at bounding box center [99, 181] width 25 height 11
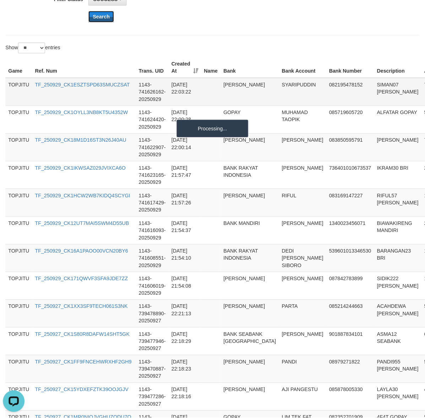
scroll to position [0, 0]
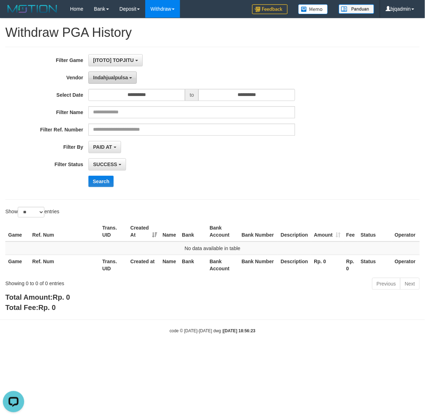
click at [128, 81] on button "Indahjualpulsa" at bounding box center [112, 78] width 48 height 12
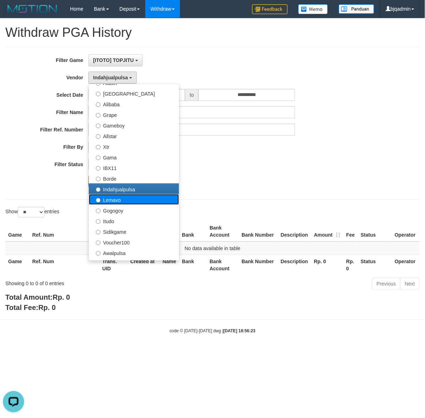
click at [144, 199] on label "Lemavo" at bounding box center [134, 199] width 90 height 11
select select "**********"
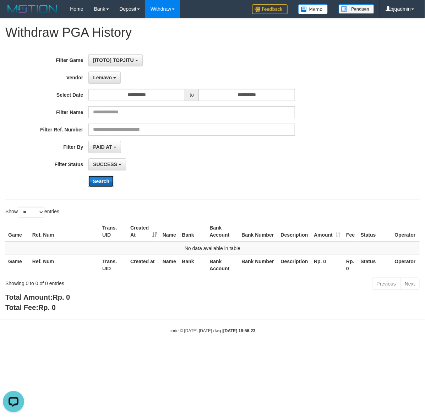
click at [106, 184] on button "Search" at bounding box center [100, 181] width 25 height 11
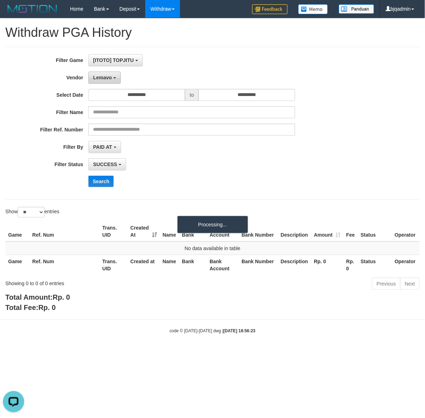
click at [116, 79] on b "button" at bounding box center [114, 77] width 3 height 1
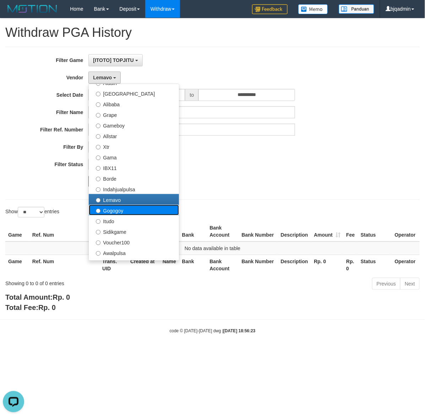
click at [162, 207] on label "Gogogoy" at bounding box center [134, 210] width 90 height 11
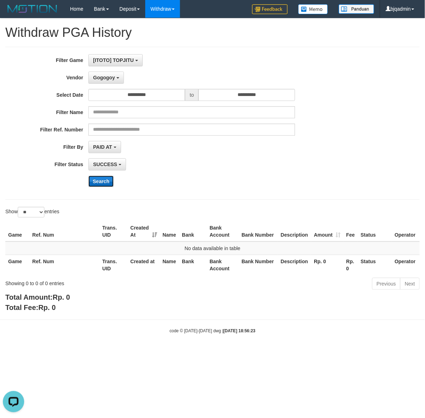
drag, startPoint x: 107, startPoint y: 186, endPoint x: 103, endPoint y: 183, distance: 5.3
click at [106, 185] on button "Search" at bounding box center [100, 181] width 25 height 11
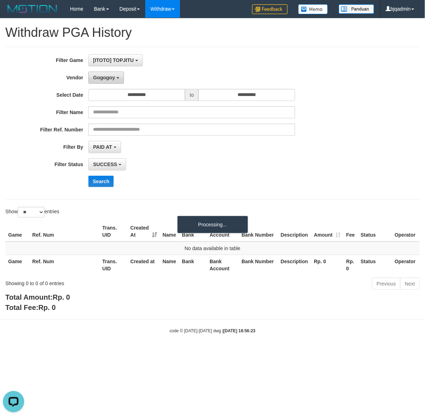
click at [115, 75] on button "Gogogoy" at bounding box center [105, 78] width 35 height 12
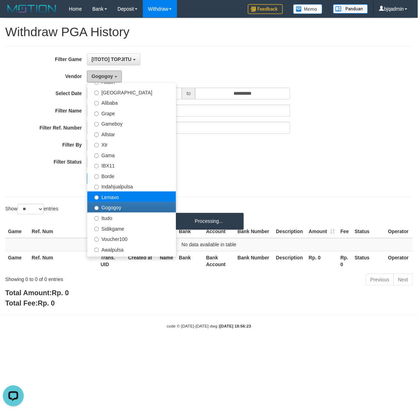
scroll to position [237, 0]
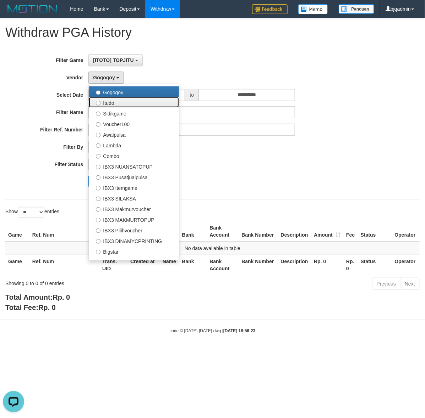
click at [148, 102] on label "Itudo" at bounding box center [134, 102] width 90 height 11
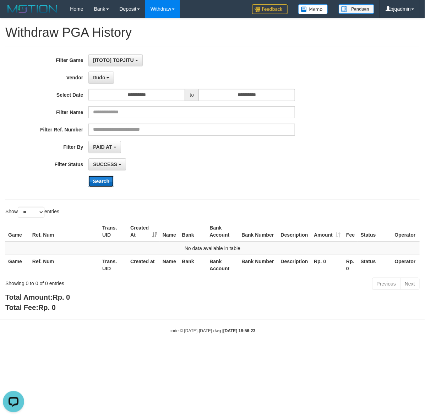
click at [89, 182] on button "Search" at bounding box center [100, 181] width 25 height 11
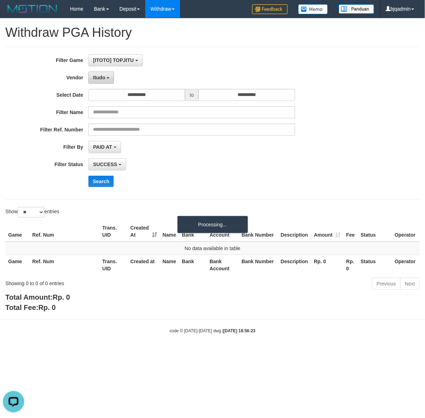
click at [105, 78] on button "Itudo" at bounding box center [101, 78] width 26 height 12
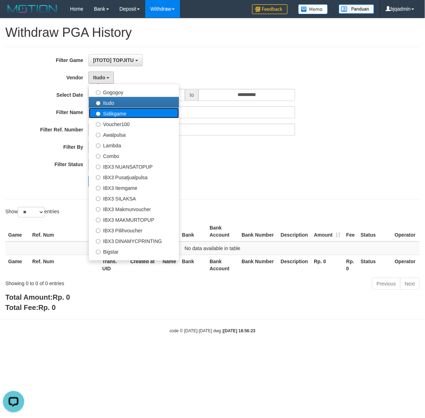
click at [157, 117] on label "Sidikgame" at bounding box center [134, 113] width 90 height 11
select select "**********"
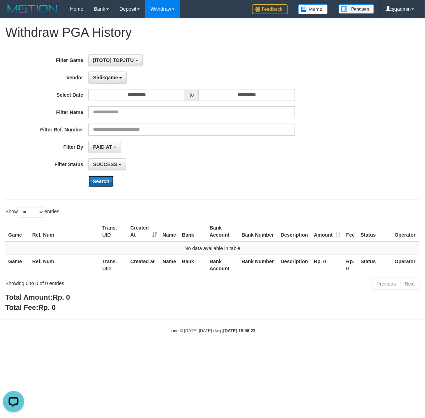
drag, startPoint x: 111, startPoint y: 179, endPoint x: 123, endPoint y: 105, distance: 75.0
click at [111, 179] on button "Search" at bounding box center [100, 181] width 25 height 11
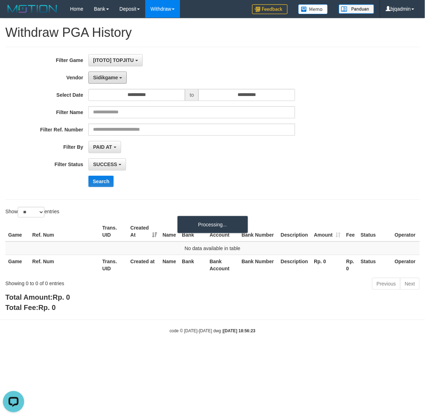
drag, startPoint x: 116, startPoint y: 75, endPoint x: 125, endPoint y: 100, distance: 26.2
click at [116, 75] on span "Sidikgame" at bounding box center [105, 78] width 25 height 6
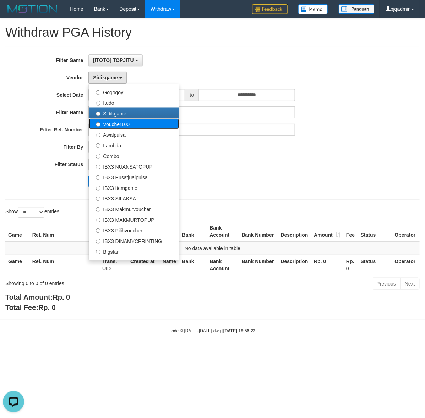
click at [167, 121] on label "Voucher100" at bounding box center [134, 123] width 90 height 11
select select "**********"
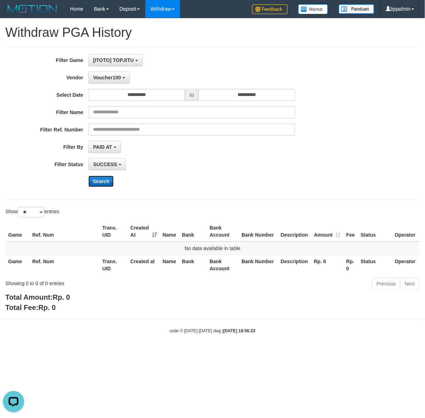
click at [106, 179] on button "Search" at bounding box center [100, 181] width 25 height 11
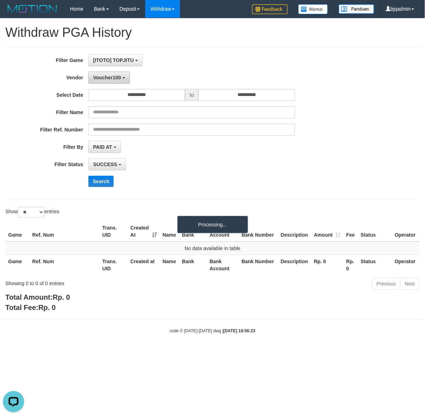
click at [120, 74] on button "Voucher100" at bounding box center [108, 78] width 41 height 12
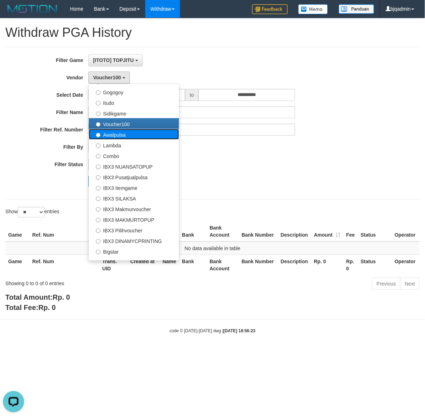
click at [149, 135] on label "Awalpulsa" at bounding box center [134, 134] width 90 height 11
select select "**********"
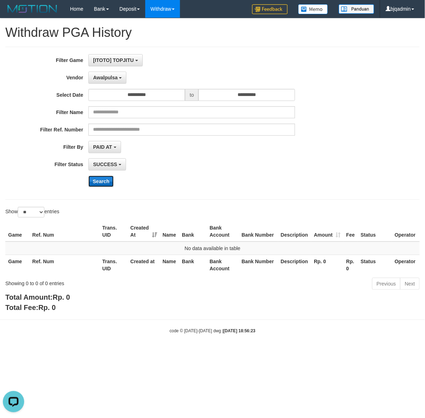
click at [102, 182] on button "Search" at bounding box center [100, 181] width 25 height 11
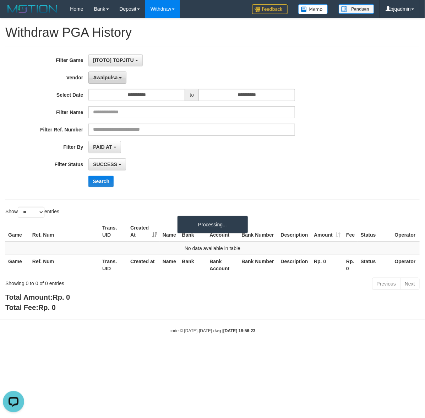
click at [108, 72] on button "Awalpulsa" at bounding box center [107, 78] width 38 height 12
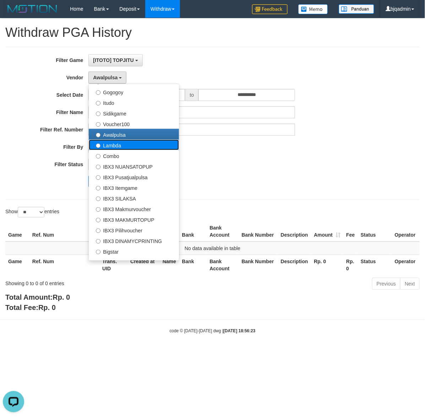
click at [145, 144] on label "Lambda" at bounding box center [134, 145] width 90 height 11
select select "**********"
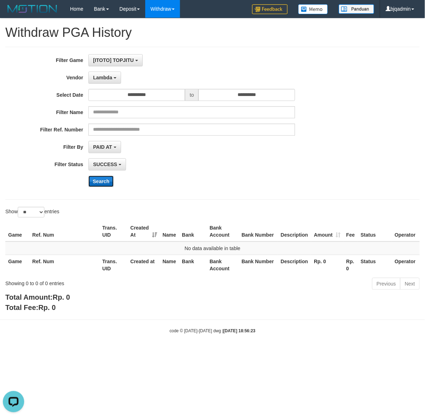
drag, startPoint x: 99, startPoint y: 183, endPoint x: 105, endPoint y: 168, distance: 15.4
click at [99, 182] on button "Search" at bounding box center [100, 181] width 25 height 11
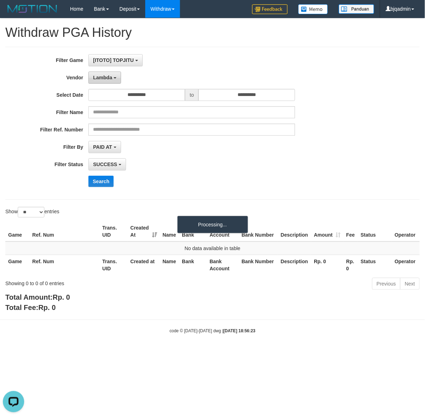
drag, startPoint x: 111, startPoint y: 70, endPoint x: 111, endPoint y: 75, distance: 5.3
click at [111, 71] on div "**********" at bounding box center [177, 123] width 354 height 138
click at [112, 78] on button "Lambda" at bounding box center [104, 78] width 33 height 12
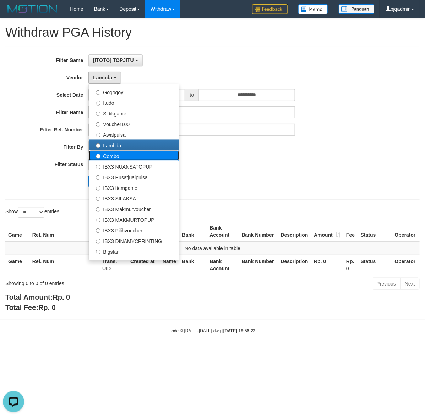
click at [158, 152] on label "Combo" at bounding box center [134, 155] width 90 height 11
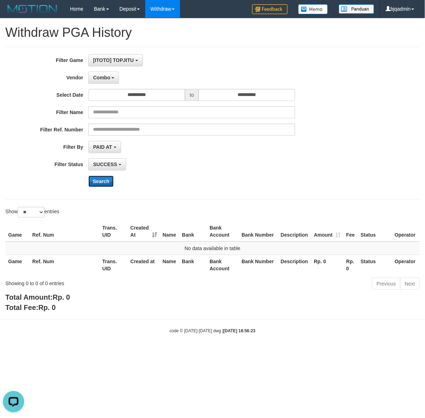
click at [105, 176] on button "Search" at bounding box center [100, 181] width 25 height 11
click at [107, 89] on div "**********" at bounding box center [177, 123] width 354 height 138
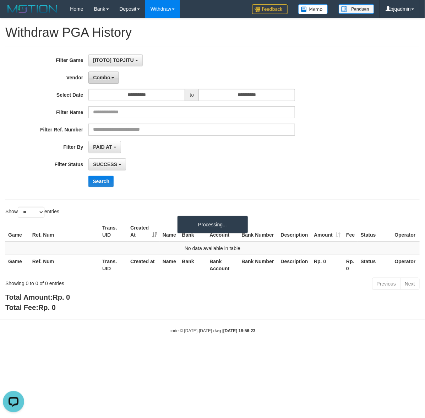
click at [109, 78] on span "Combo" at bounding box center [101, 78] width 17 height 6
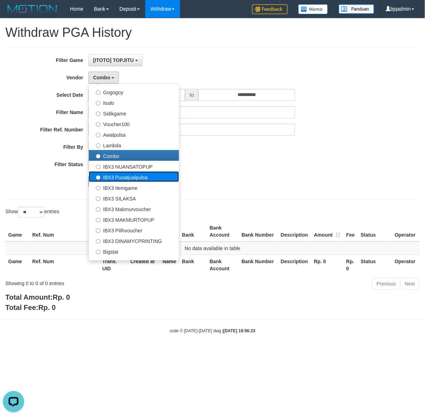
click at [159, 176] on label "IBX3 Pusatjualpulsa" at bounding box center [134, 177] width 90 height 11
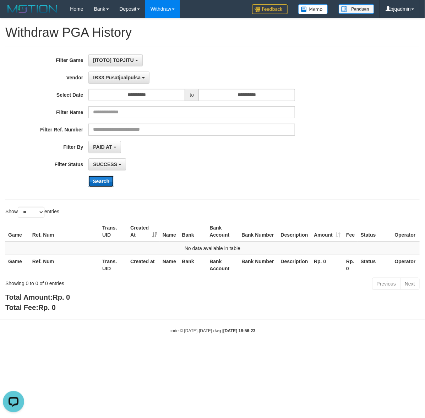
click at [100, 183] on button "Search" at bounding box center [100, 181] width 25 height 11
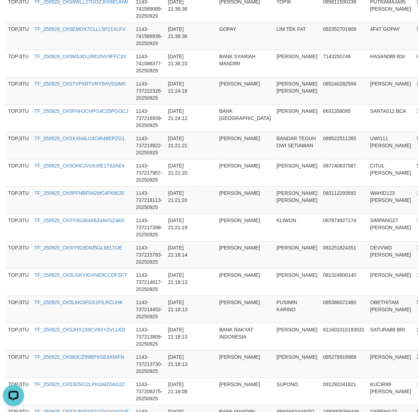
scroll to position [591, 0]
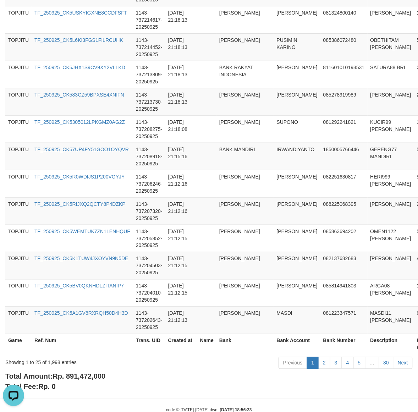
click at [86, 373] on div "Total Amount: Rp. 891,472,000 Total Fee: Rp. 0" at bounding box center [208, 381] width 407 height 20
click at [52, 366] on div "Showing 1 to 25 of 1,998 entries" at bounding box center [86, 361] width 163 height 10
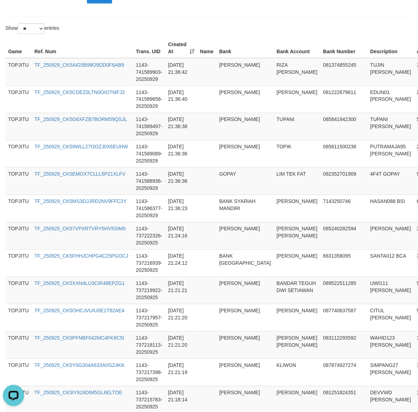
scroll to position [0, 0]
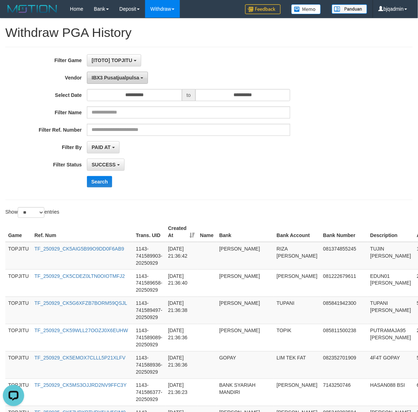
click at [109, 72] on button "IBX3 Pusatjualpulsa" at bounding box center [117, 78] width 61 height 12
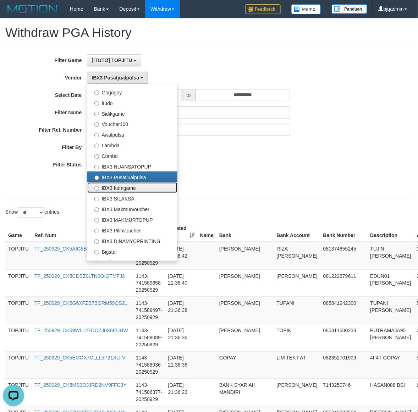
click at [156, 189] on label "IBX3 Itemgame" at bounding box center [132, 187] width 90 height 11
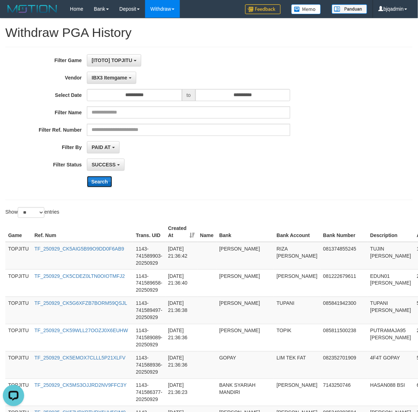
drag, startPoint x: 98, startPoint y: 183, endPoint x: 101, endPoint y: 183, distance: 3.6
click at [98, 183] on button "Search" at bounding box center [99, 181] width 25 height 11
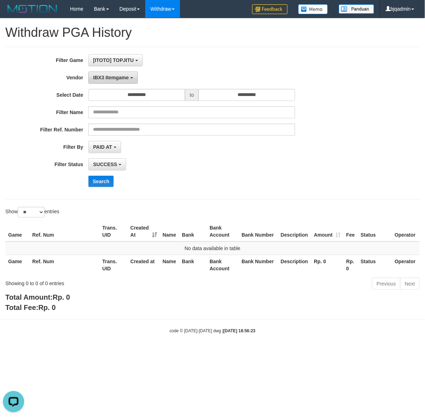
click at [121, 74] on button "IBX3 Itemgame" at bounding box center [112, 78] width 49 height 12
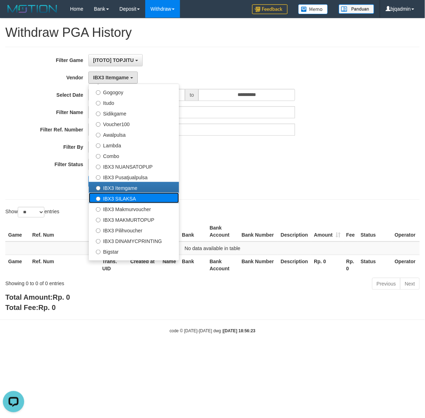
click at [149, 198] on label "IBX3 SILAKSA" at bounding box center [134, 198] width 90 height 11
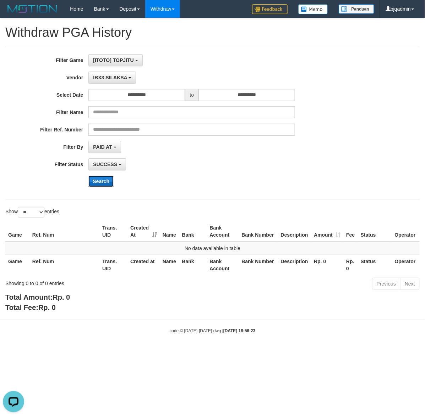
click at [99, 187] on button "Search" at bounding box center [100, 181] width 25 height 11
click at [118, 73] on button "IBX3 SILAKSA" at bounding box center [112, 78] width 48 height 12
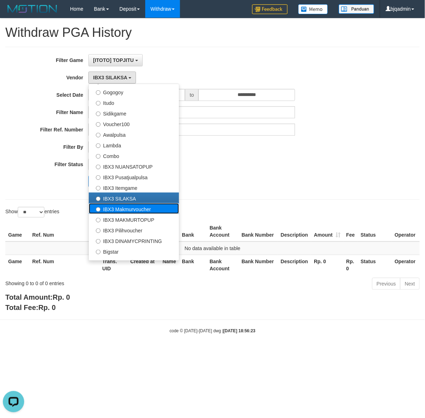
click at [139, 204] on label "IBX3 Makmurvoucher" at bounding box center [134, 209] width 90 height 11
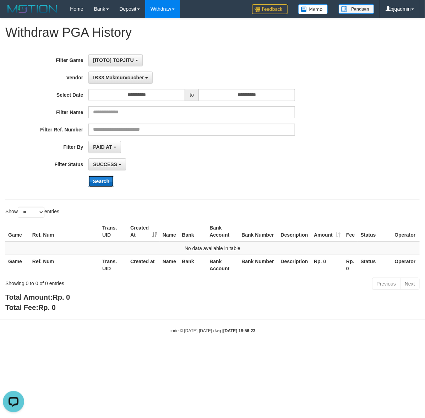
click at [102, 180] on button "Search" at bounding box center [100, 181] width 25 height 11
click at [127, 87] on div "**********" at bounding box center [177, 123] width 354 height 138
click at [133, 80] on span "IBX3 Makmurvoucher" at bounding box center [118, 78] width 51 height 6
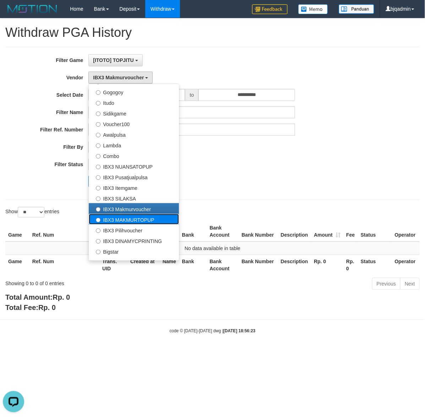
click at [158, 222] on label "IBX3 MAKMURTOPUP" at bounding box center [134, 219] width 90 height 11
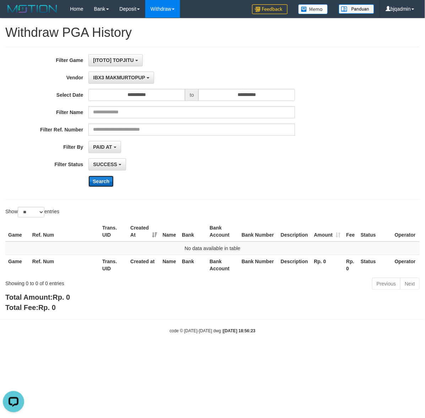
click at [109, 185] on button "Search" at bounding box center [100, 181] width 25 height 11
click at [139, 78] on span "IBX3 MAKMURTOPUP" at bounding box center [119, 78] width 52 height 6
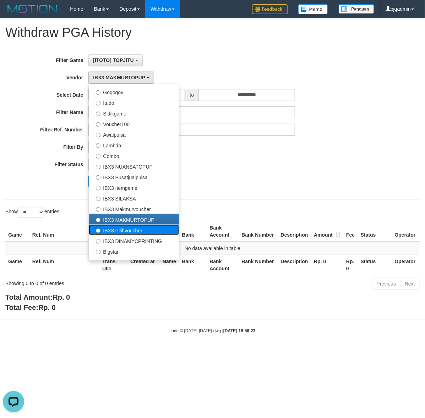
click at [138, 228] on label "IBX3 Pilihvoucher" at bounding box center [134, 230] width 90 height 11
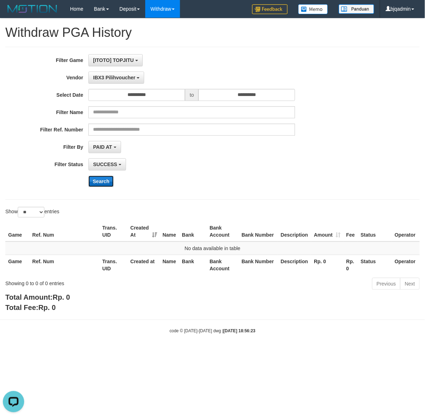
click at [102, 184] on button "Search" at bounding box center [100, 181] width 25 height 11
drag, startPoint x: 125, startPoint y: 77, endPoint x: 118, endPoint y: 137, distance: 60.0
click at [125, 77] on span "IBX3 Pilihvoucher" at bounding box center [114, 78] width 42 height 6
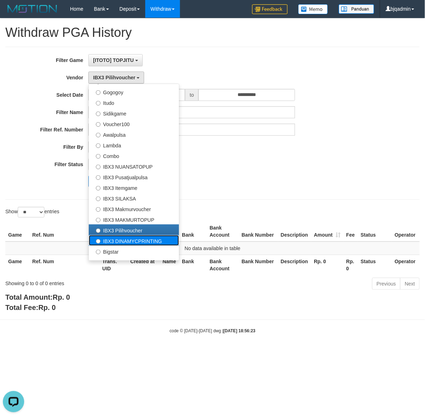
click at [134, 245] on label "IBX3 DINAMYCPRINTING" at bounding box center [134, 240] width 90 height 11
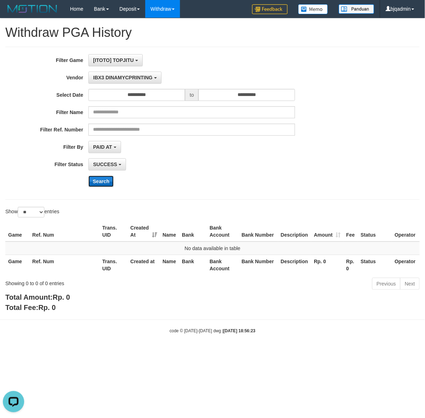
click at [108, 179] on button "Search" at bounding box center [100, 181] width 25 height 11
click at [137, 80] on span "IBX3 DINAMYCPRINTING" at bounding box center [122, 78] width 59 height 6
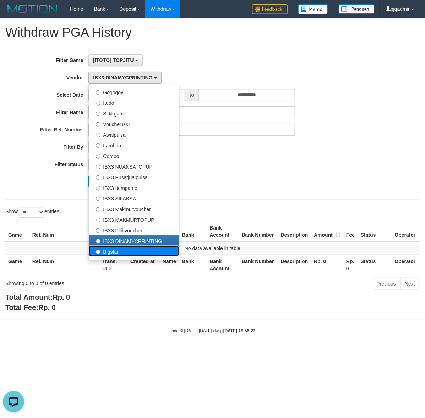
click at [148, 254] on label "Bigstar" at bounding box center [134, 251] width 90 height 11
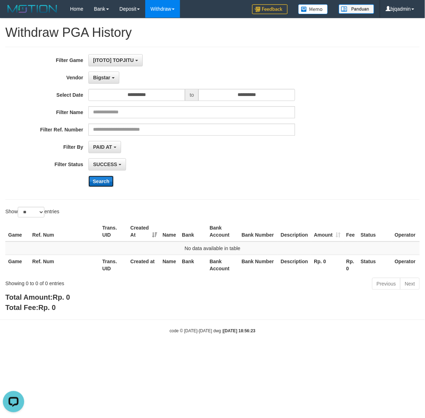
click at [92, 183] on button "Search" at bounding box center [100, 181] width 25 height 11
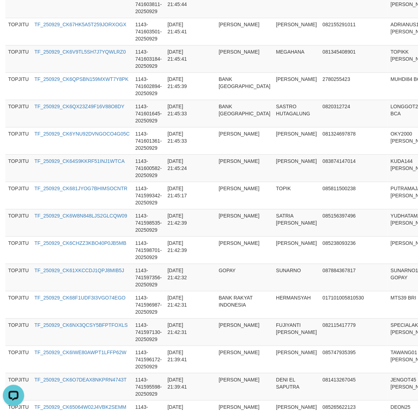
scroll to position [612, 0]
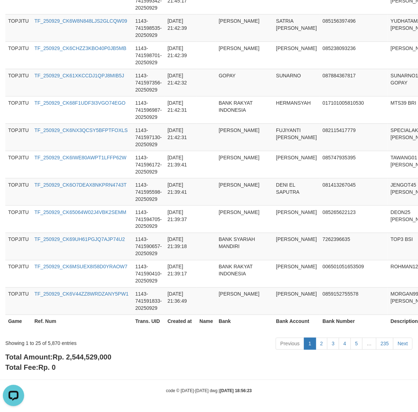
click at [99, 362] on div "Total Amount: Rp. 2,544,529,000 Total Fee: Rp. 0" at bounding box center [208, 362] width 407 height 20
click at [100, 359] on span "Rp. 2,544,529,000" at bounding box center [81, 357] width 59 height 8
click at [52, 344] on div "Showing 1 to 25 of 5,870 entries" at bounding box center [86, 342] width 163 height 10
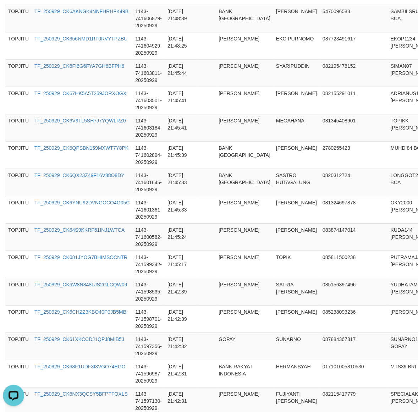
scroll to position [22, 0]
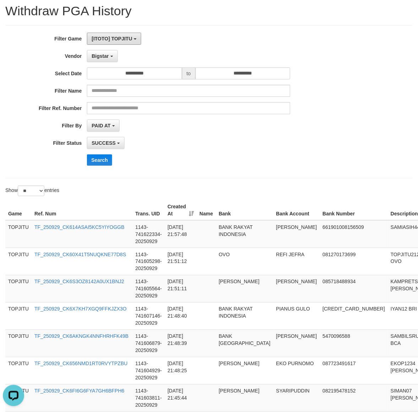
click at [94, 45] on div "**********" at bounding box center [174, 102] width 348 height 138
click at [98, 57] on span "Bigstar" at bounding box center [99, 56] width 17 height 6
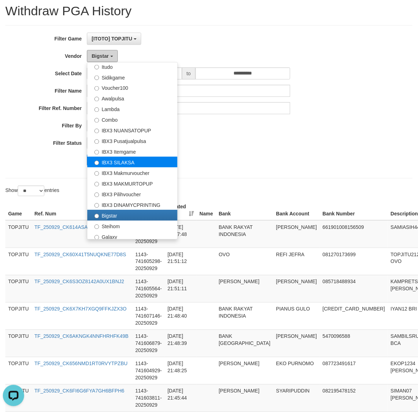
scroll to position [265, 0]
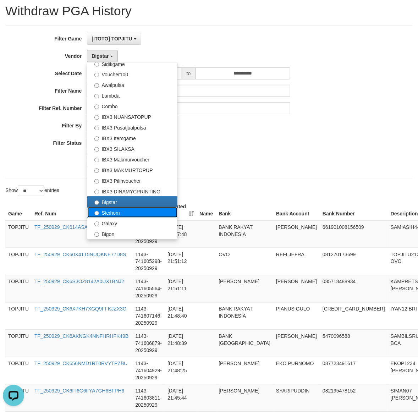
click at [148, 215] on label "Steihom" at bounding box center [132, 212] width 90 height 11
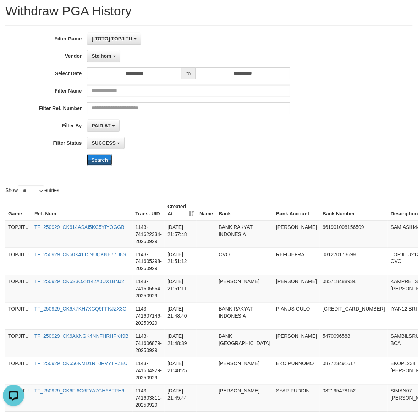
drag, startPoint x: 107, startPoint y: 160, endPoint x: 105, endPoint y: 104, distance: 56.4
click at [107, 160] on button "Search" at bounding box center [99, 159] width 25 height 11
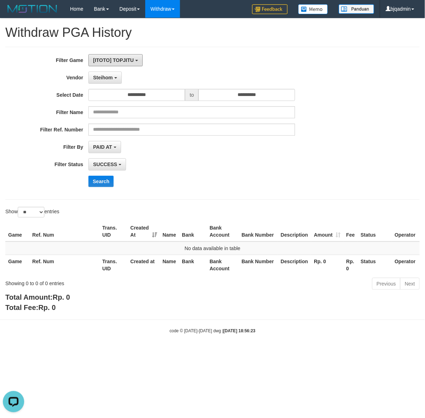
drag, startPoint x: 113, startPoint y: 63, endPoint x: 110, endPoint y: 73, distance: 10.5
click at [113, 63] on button "[ITOTO] TOPJITU" at bounding box center [115, 60] width 54 height 12
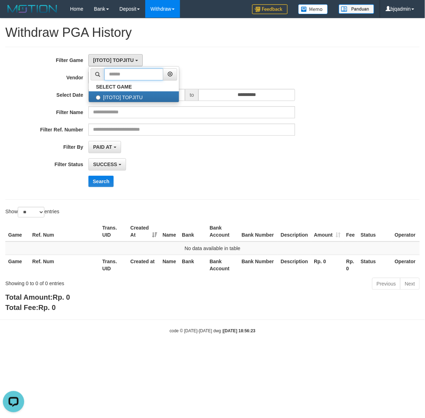
click at [109, 74] on input "text" at bounding box center [133, 74] width 59 height 12
click at [67, 68] on div "**********" at bounding box center [177, 123] width 354 height 138
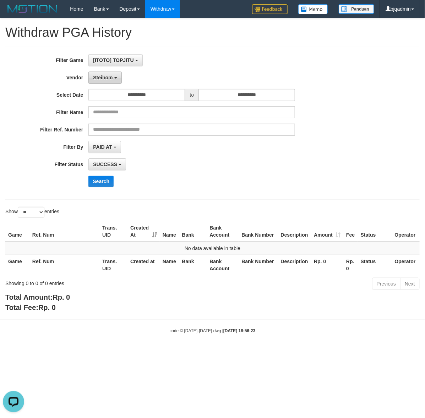
click at [101, 75] on button "Steihom" at bounding box center [104, 78] width 33 height 12
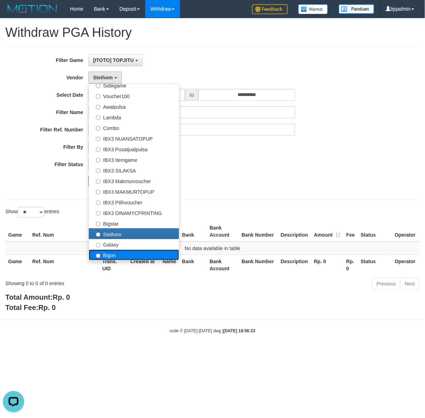
click at [132, 253] on label "Bigon" at bounding box center [134, 255] width 90 height 11
select select "**********"
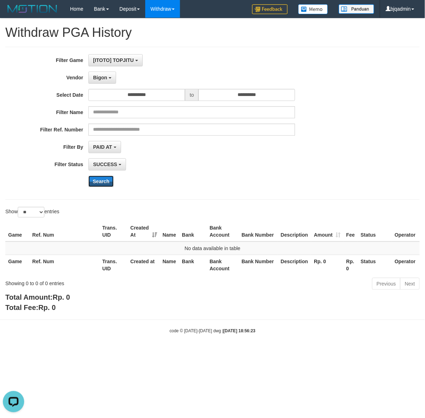
click at [107, 176] on div "**********" at bounding box center [177, 123] width 354 height 138
click at [107, 180] on button "Search" at bounding box center [100, 181] width 25 height 11
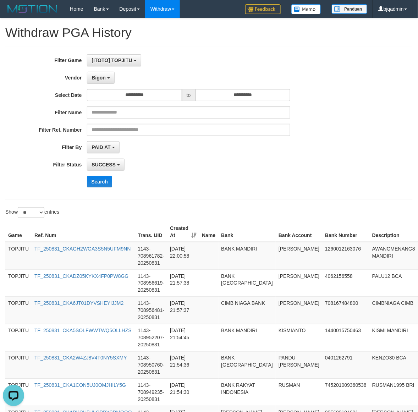
click at [211, 143] on div "PAID AT PAID AT CREATED AT" at bounding box center [188, 147] width 203 height 12
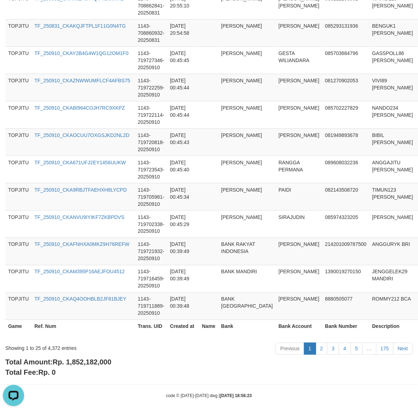
scroll to position [612, 0]
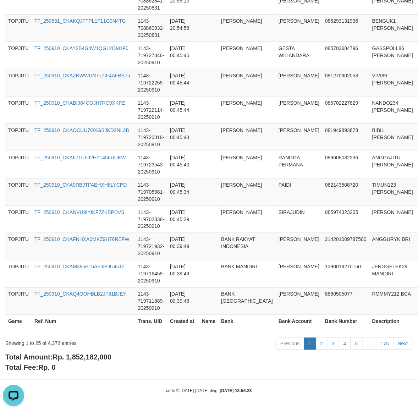
click at [96, 362] on div "Total Amount: Rp. 1,852,182,000 Total Fee: Rp. 0" at bounding box center [208, 362] width 407 height 20
click at [104, 353] on span "Rp. 1,852,182,000" at bounding box center [81, 357] width 59 height 8
click at [50, 338] on div "Showing 1 to 25 of 4,372 entries" at bounding box center [86, 342] width 163 height 10
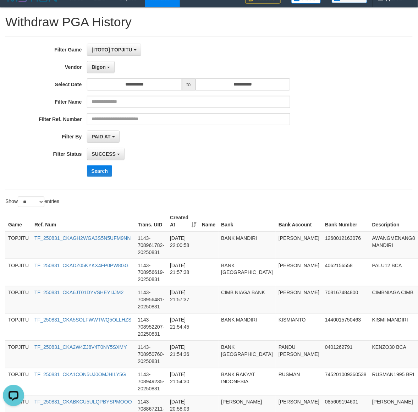
scroll to position [0, 0]
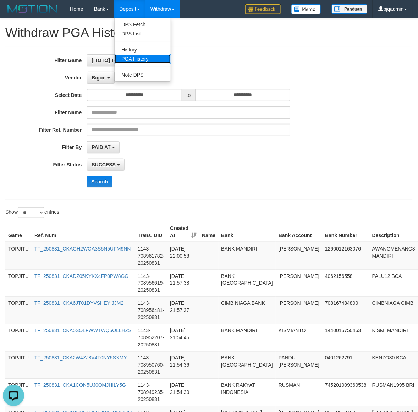
click at [148, 61] on link "PGA History" at bounding box center [143, 58] width 56 height 9
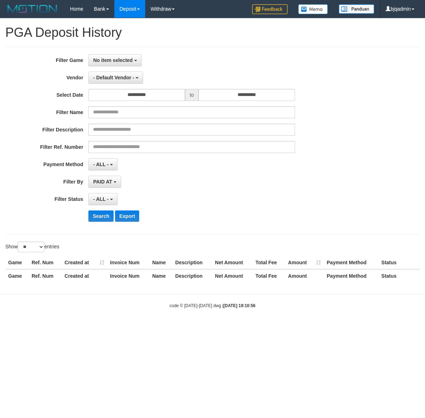
select select
select select "**"
click at [128, 71] on div "**********" at bounding box center [177, 140] width 354 height 173
click at [127, 75] on button "- Default Vendor -" at bounding box center [115, 78] width 55 height 12
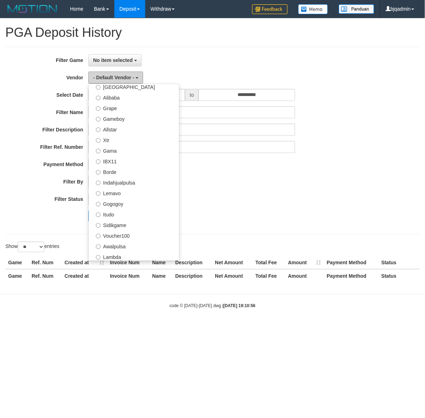
scroll to position [265, 0]
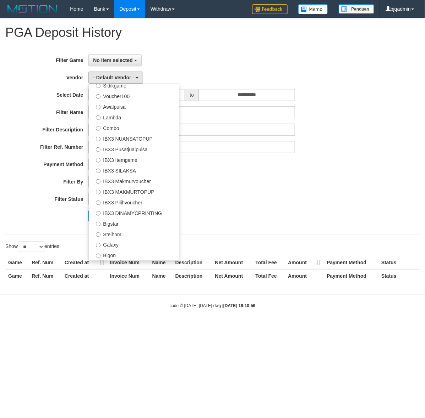
click at [251, 188] on div "PAID AT PAID AT CREATED AT" at bounding box center [191, 182] width 206 height 12
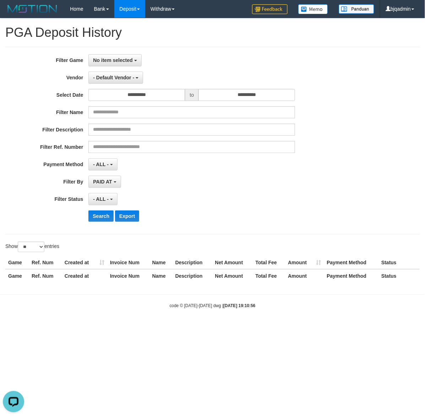
scroll to position [0, 0]
click at [138, 64] on button "No item selected" at bounding box center [114, 60] width 53 height 12
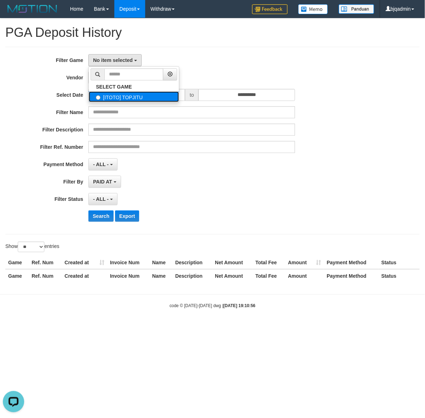
click at [149, 98] on label "[ITOTO] TOPJITU" at bounding box center [134, 96] width 90 height 11
select select "****"
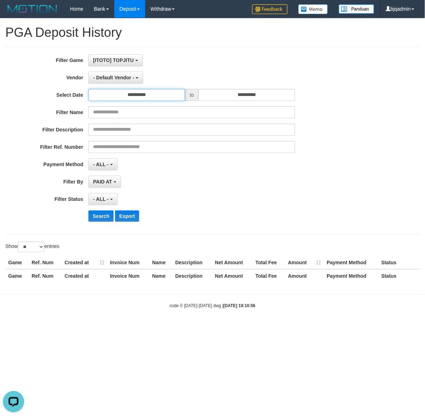
click at [156, 98] on input "**********" at bounding box center [136, 95] width 96 height 12
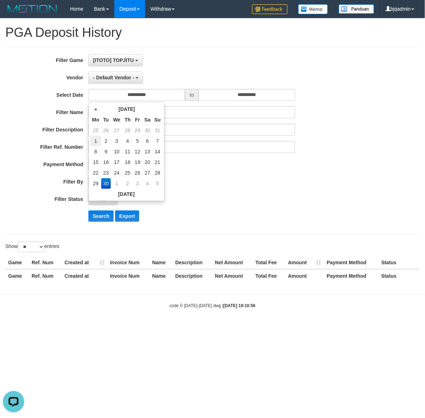
click at [96, 137] on td "1" at bounding box center [95, 141] width 11 height 11
type input "**********"
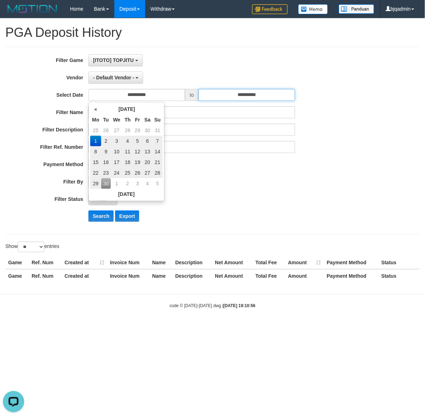
click at [273, 96] on input "**********" at bounding box center [246, 95] width 96 height 12
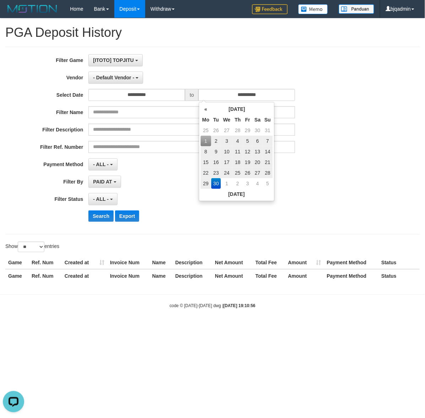
click at [205, 181] on td "29" at bounding box center [205, 183] width 11 height 11
type input "**********"
click at [137, 79] on button "- Default Vendor -" at bounding box center [115, 78] width 55 height 12
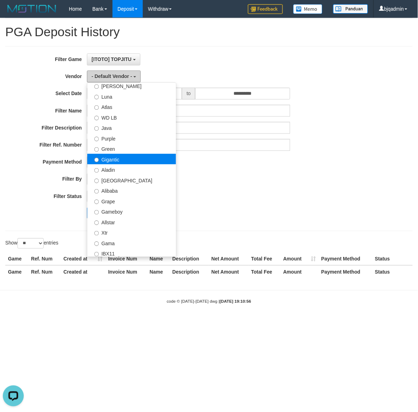
scroll to position [0, 0]
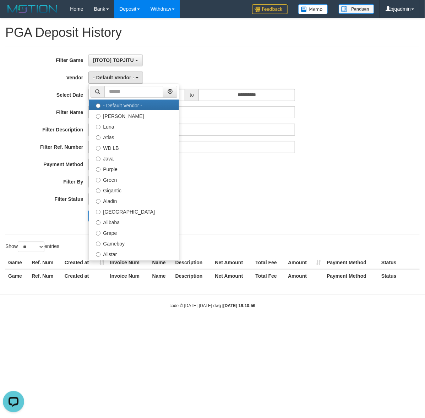
click at [161, 16] on link "Withdraw" at bounding box center [162, 9] width 35 height 18
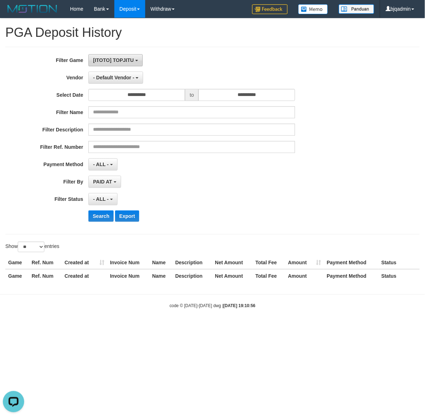
click at [129, 64] on button "[ITOTO] TOPJITU" at bounding box center [115, 60] width 54 height 12
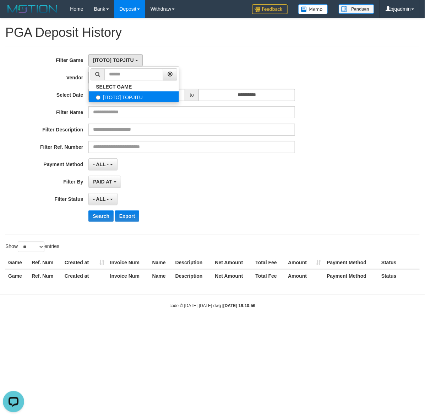
click at [139, 95] on label "[ITOTO] TOPJITU" at bounding box center [134, 96] width 90 height 11
click at [271, 57] on div "[ITOTO] TOPJITU SELECT GAME [ITOTO] TOPJITU" at bounding box center [191, 60] width 206 height 12
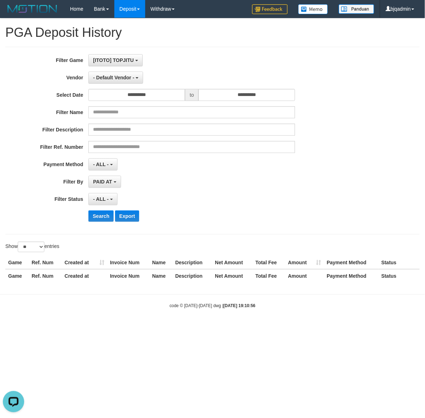
drag, startPoint x: 126, startPoint y: 71, endPoint x: 124, endPoint y: 74, distance: 4.1
click at [126, 71] on div "**********" at bounding box center [177, 140] width 354 height 173
click at [123, 78] on span "- Default Vendor -" at bounding box center [113, 78] width 41 height 6
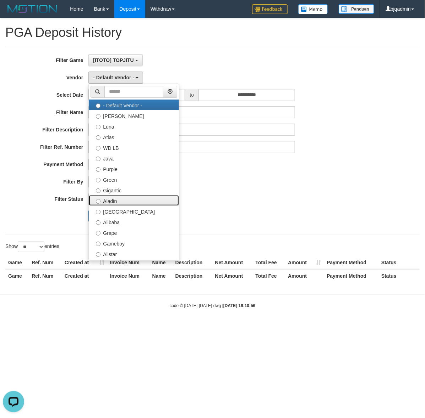
click at [157, 195] on ul "- Default Vendor - Lucy Luna Atlas WD LB Java Purple Green Gigantic Aladin Duba…" at bounding box center [133, 172] width 91 height 177
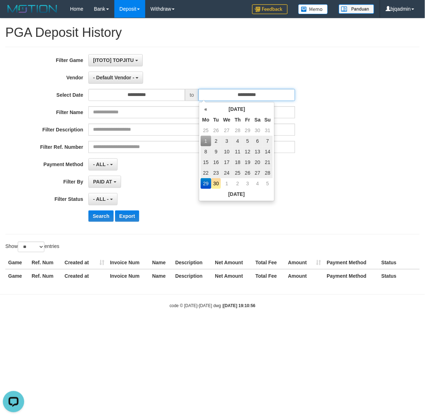
click at [248, 93] on input "**********" at bounding box center [246, 95] width 96 height 12
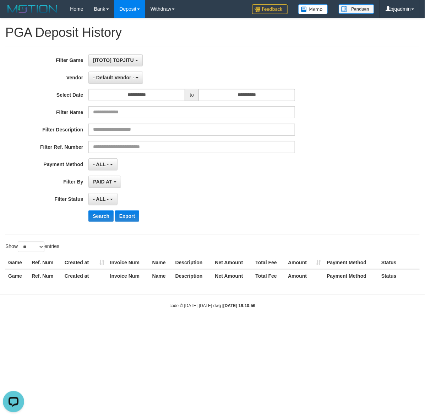
click at [332, 159] on div "**********" at bounding box center [177, 165] width 354 height 12
click at [105, 218] on button "Search" at bounding box center [100, 216] width 25 height 11
click at [139, 83] on button "- Default Vendor -" at bounding box center [115, 78] width 55 height 12
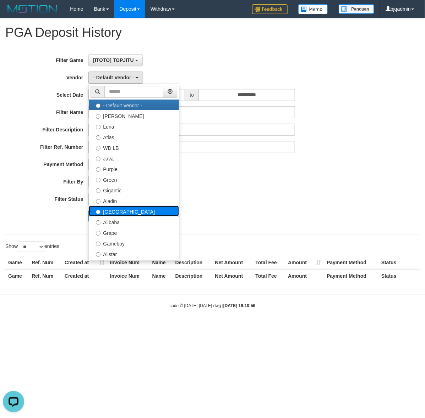
click at [148, 209] on label "Dubai" at bounding box center [134, 211] width 90 height 11
select select "**********"
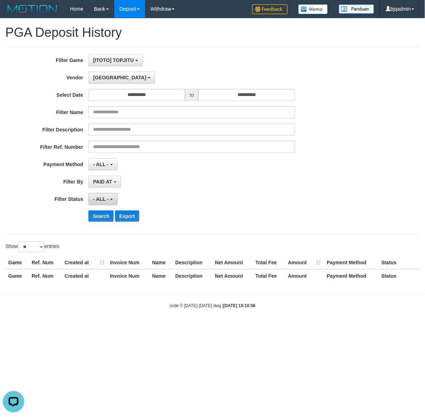
click at [105, 200] on span "- ALL -" at bounding box center [101, 199] width 16 height 6
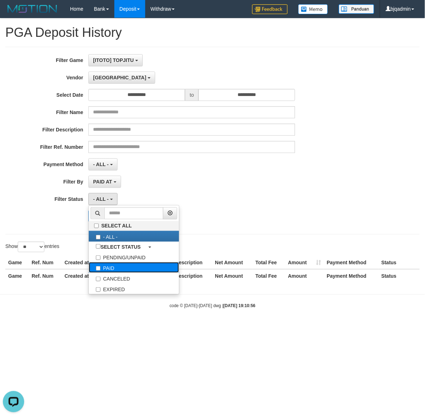
click at [137, 267] on label "PAID" at bounding box center [134, 267] width 90 height 11
select select "*"
click at [76, 203] on label "Filter Status" at bounding box center [44, 198] width 88 height 10
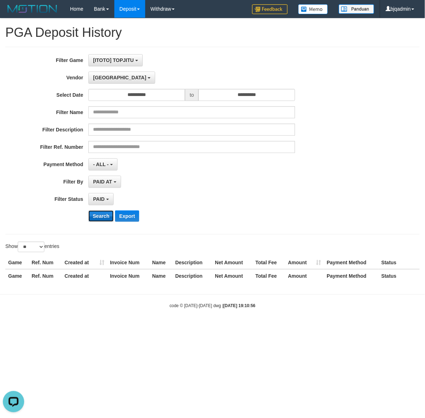
click at [92, 215] on button "Search" at bounding box center [100, 216] width 25 height 11
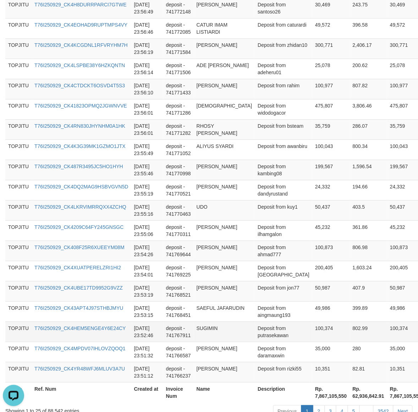
scroll to position [465, 0]
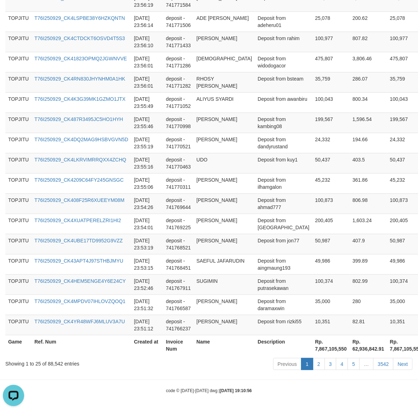
click at [312, 349] on th "Rp. 7,867,105,550" at bounding box center [331, 345] width 38 height 20
copy th "7,867,105,550"
click at [59, 366] on div "Showing 1 to 25 of 88,542 entries" at bounding box center [86, 362] width 163 height 10
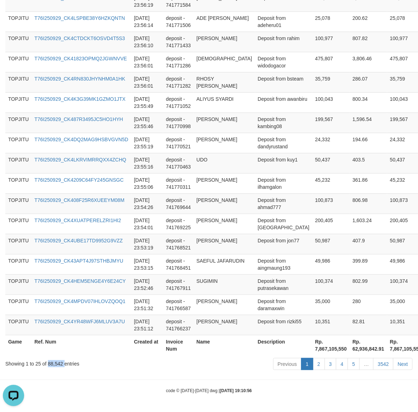
copy div "88,542"
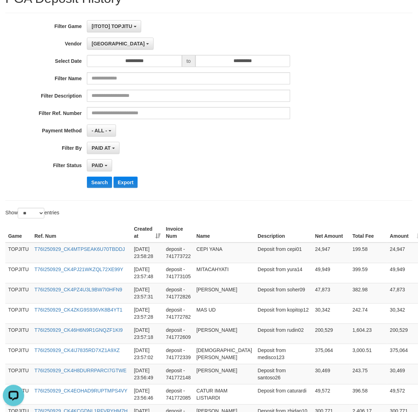
scroll to position [0, 0]
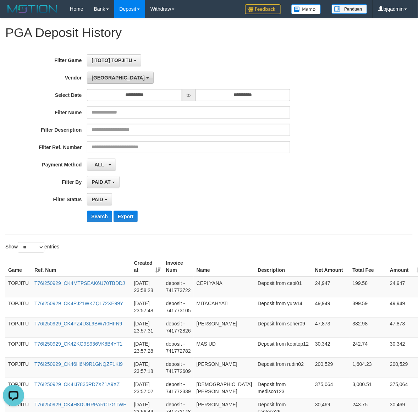
click at [100, 74] on button "Dubai" at bounding box center [120, 78] width 66 height 12
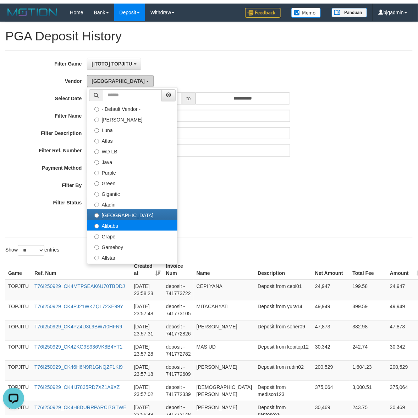
scroll to position [118, 0]
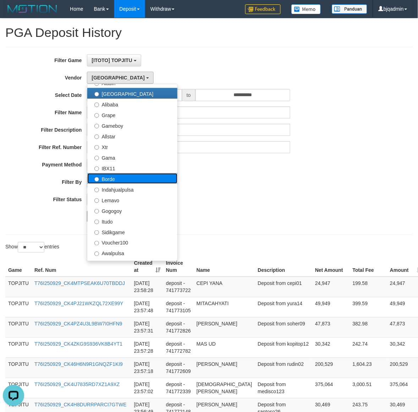
click at [135, 178] on label "Borde" at bounding box center [132, 178] width 90 height 11
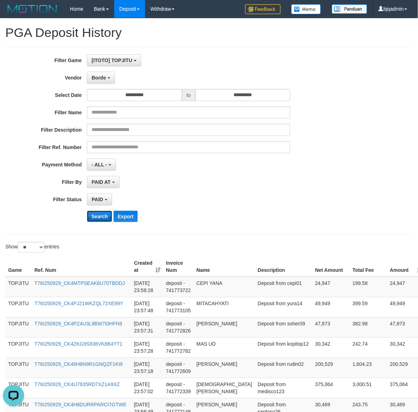
click at [96, 211] on button "Search" at bounding box center [99, 216] width 25 height 11
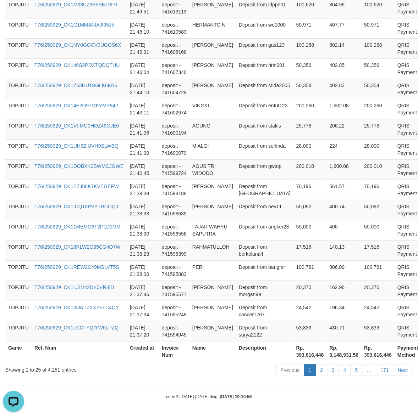
scroll to position [586, 0]
click at [303, 365] on link "Previous" at bounding box center [290, 371] width 28 height 12
click at [293, 354] on th "Rp. 393,616,446" at bounding box center [309, 352] width 33 height 20
click at [293, 357] on th "Rp. 393,616,446" at bounding box center [309, 352] width 33 height 20
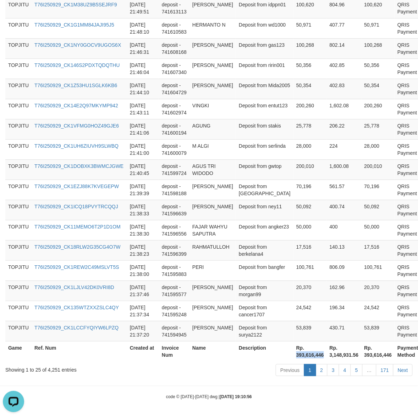
drag, startPoint x: 279, startPoint y: 357, endPoint x: 345, endPoint y: 359, distance: 66.0
click at [293, 357] on th "Rp. 393,616,446" at bounding box center [309, 352] width 33 height 20
click at [47, 370] on div "Showing 1 to 25 of 4,251 entries" at bounding box center [86, 369] width 163 height 10
drag, startPoint x: 47, startPoint y: 370, endPoint x: 65, endPoint y: 373, distance: 17.7
click at [49, 370] on div "Showing 1 to 25 of 4,251 entries" at bounding box center [86, 369] width 163 height 10
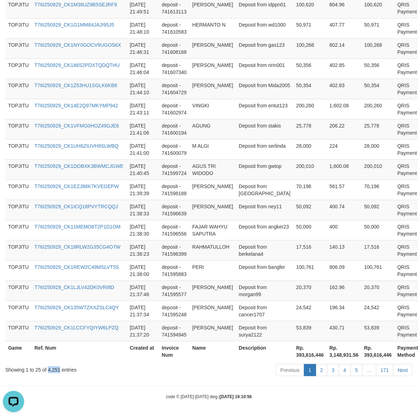
copy div "4,251"
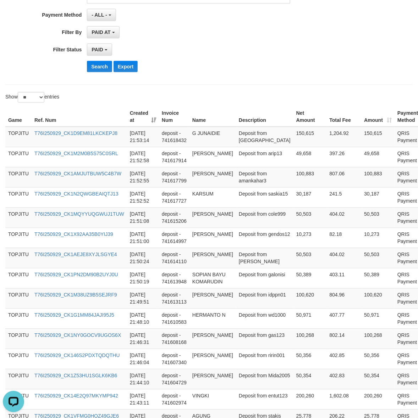
scroll to position [0, 0]
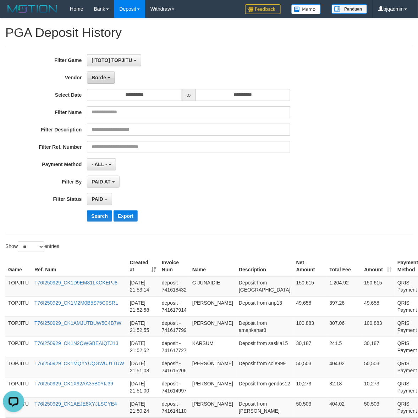
click at [98, 77] on span "Borde" at bounding box center [98, 78] width 14 height 6
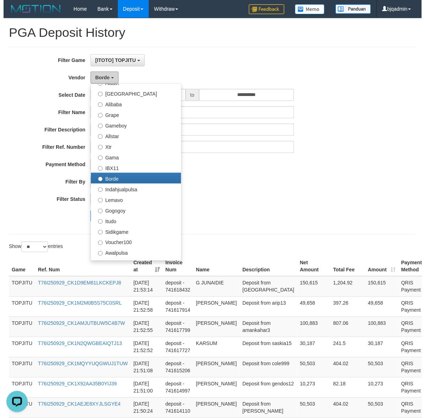
scroll to position [237, 0]
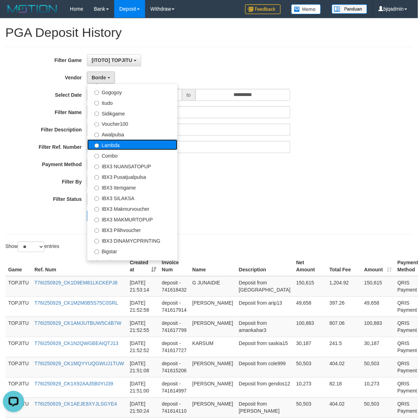
click at [151, 148] on label "Lambda" at bounding box center [132, 145] width 90 height 11
select select "**********"
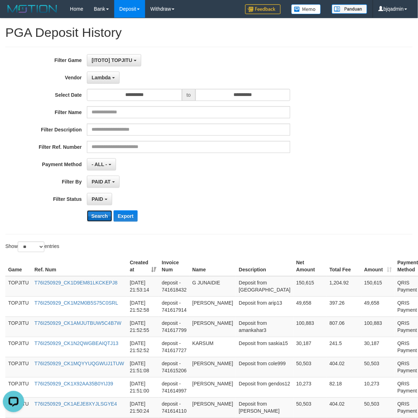
click at [89, 218] on button "Search" at bounding box center [99, 216] width 25 height 11
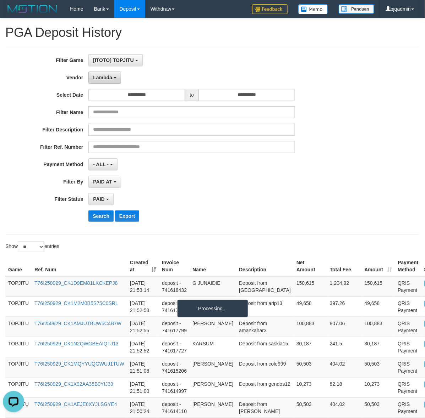
click at [109, 78] on span "Lambda" at bounding box center [102, 78] width 19 height 6
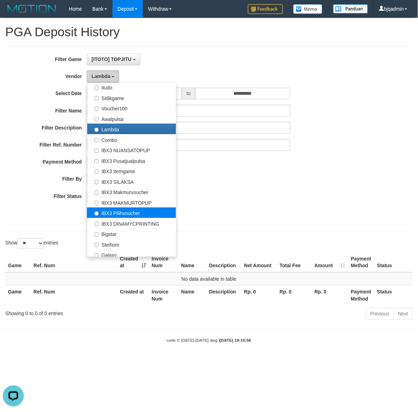
scroll to position [265, 0]
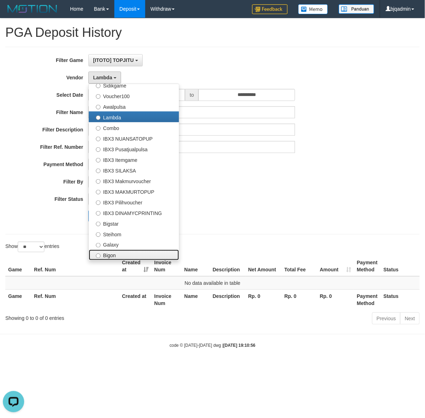
drag, startPoint x: 138, startPoint y: 256, endPoint x: 119, endPoint y: 228, distance: 33.5
click at [138, 256] on label "Bigon" at bounding box center [134, 255] width 90 height 11
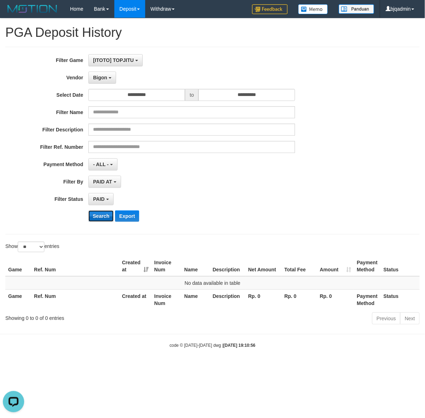
click at [105, 221] on button "Search" at bounding box center [100, 216] width 25 height 11
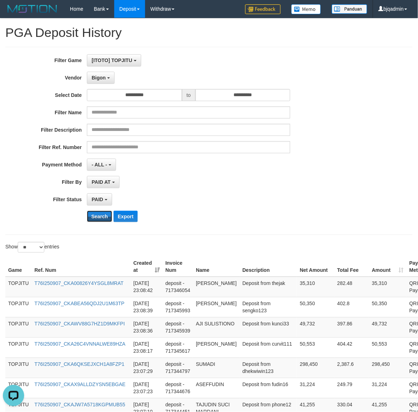
scroll to position [457, 0]
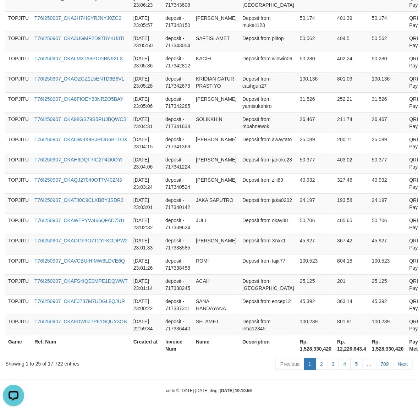
click at [297, 345] on th "Rp. 1,528,330,420" at bounding box center [316, 345] width 38 height 20
copy th "1,528,330,420"
click at [59, 361] on div "Showing 1 to 25 of 17,722 entries" at bounding box center [86, 362] width 163 height 10
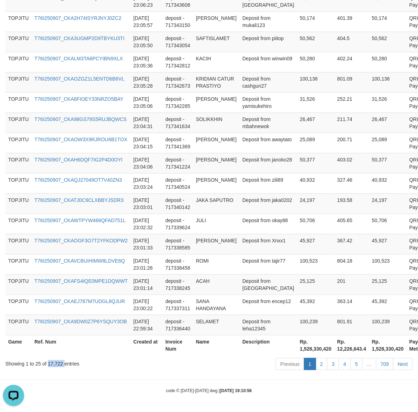
copy div "17,722"
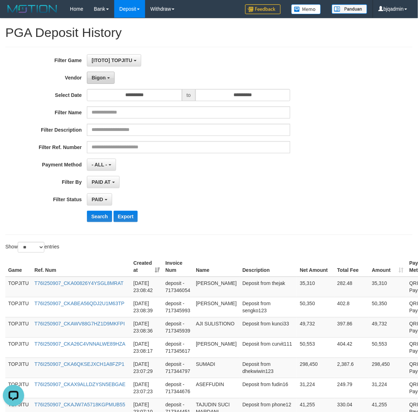
click at [103, 78] on span "Bigon" at bounding box center [98, 78] width 14 height 6
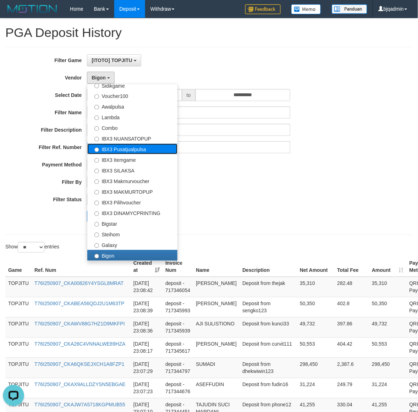
click at [166, 152] on label "IBX3 Pusatjualpulsa" at bounding box center [132, 149] width 90 height 11
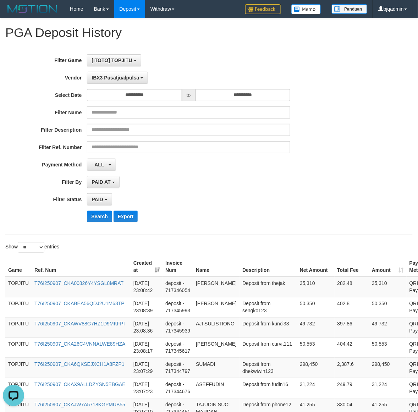
click at [100, 223] on div "**********" at bounding box center [174, 140] width 348 height 173
click at [100, 218] on button "Search" at bounding box center [99, 216] width 25 height 11
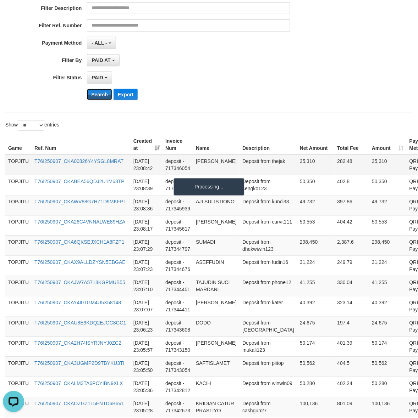
scroll to position [451, 0]
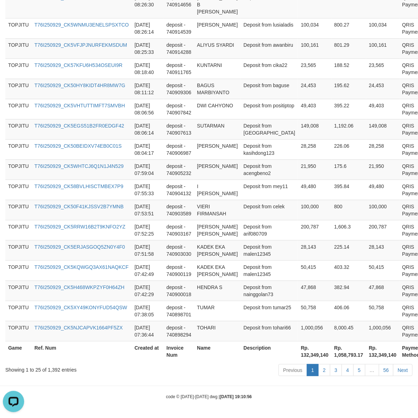
click at [298, 353] on th "Rp. 132,349,140" at bounding box center [314, 352] width 33 height 20
copy th "132,349,140"
click at [52, 369] on div "Showing 1 to 25 of 1,392 entries" at bounding box center [86, 369] width 163 height 10
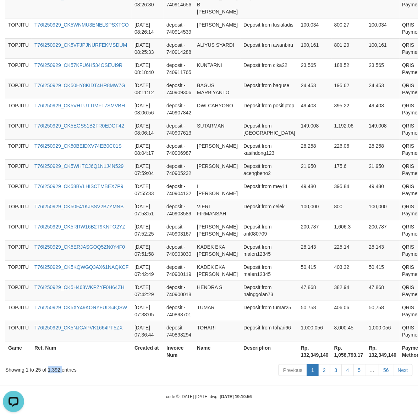
copy div "1,392"
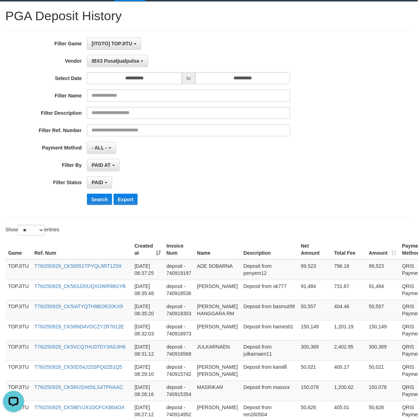
scroll to position [0, 0]
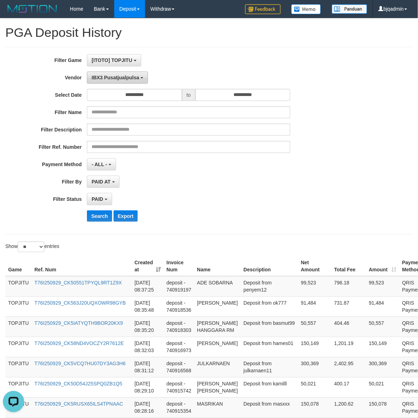
drag, startPoint x: 107, startPoint y: 78, endPoint x: 116, endPoint y: 92, distance: 16.5
click at [108, 80] on span "IBX3 Pusatjualpulsa" at bounding box center [115, 78] width 48 height 6
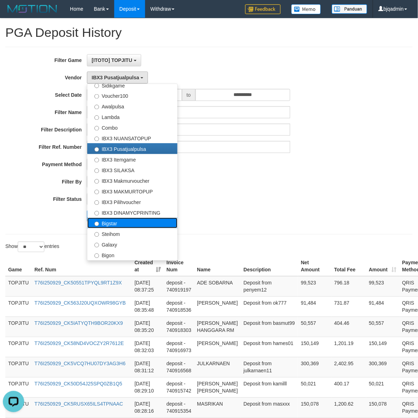
click at [158, 223] on label "Bigstar" at bounding box center [132, 223] width 90 height 11
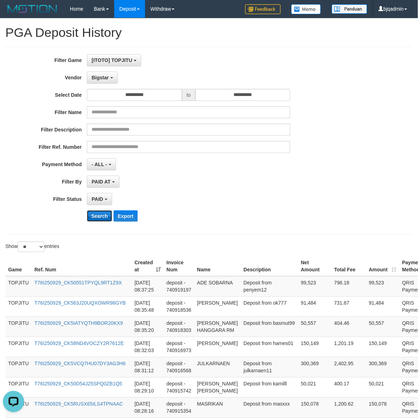
click at [98, 218] on button "Search" at bounding box center [99, 216] width 25 height 11
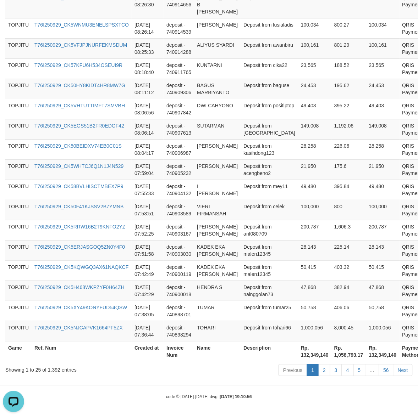
click at [298, 354] on th "Rp. 132,349,140" at bounding box center [314, 352] width 33 height 20
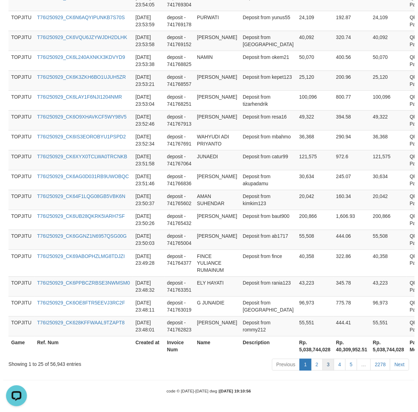
scroll to position [593, 0]
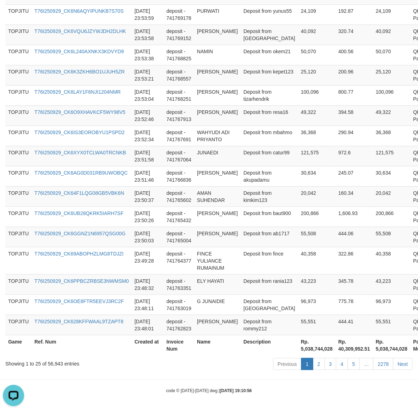
copy th "132,349,140"
click at [298, 355] on th "Rp. 5,038,744,028" at bounding box center [317, 345] width 38 height 20
copy th "5,038,744,028"
click at [57, 367] on div "Showing 1 to 25 of 56,943 entries" at bounding box center [86, 362] width 163 height 10
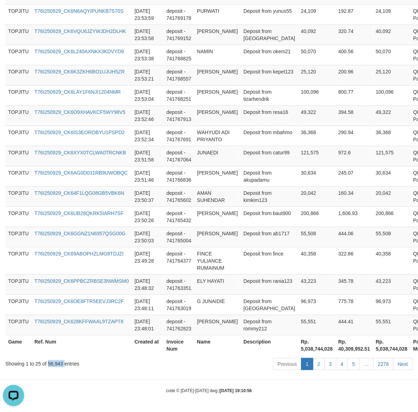
click at [57, 367] on div "Showing 1 to 25 of 56,943 entries" at bounding box center [86, 362] width 163 height 10
copy div "56,943"
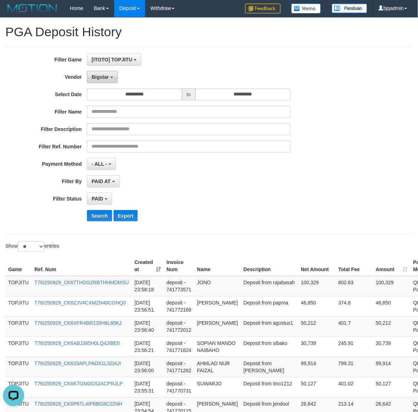
scroll to position [0, 0]
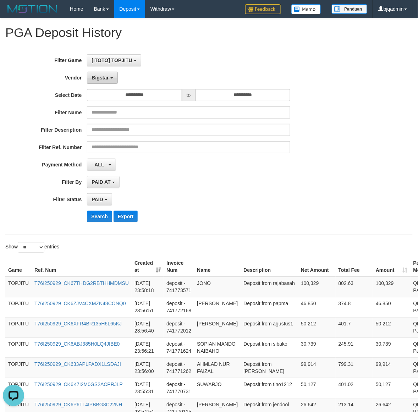
click at [98, 79] on span "Bigstar" at bounding box center [99, 78] width 17 height 6
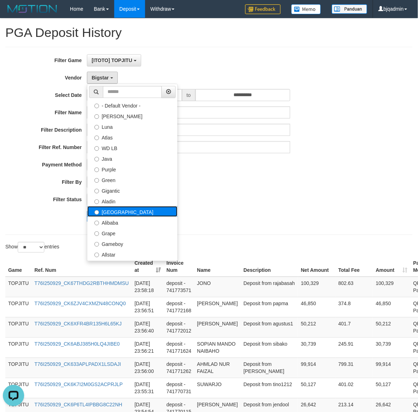
click at [131, 211] on label "Dubai" at bounding box center [132, 211] width 90 height 11
select select "**********"
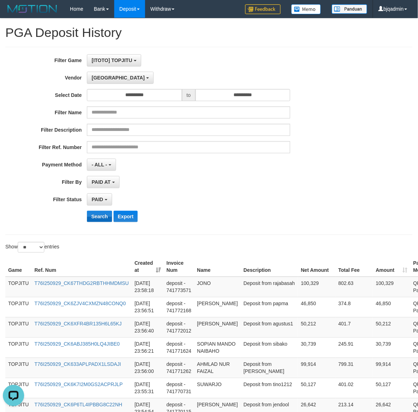
drag, startPoint x: 100, startPoint y: 210, endPoint x: 99, endPoint y: 216, distance: 6.8
click at [100, 210] on div "**********" at bounding box center [174, 140] width 348 height 173
click at [99, 216] on button "Search" at bounding box center [99, 216] width 25 height 11
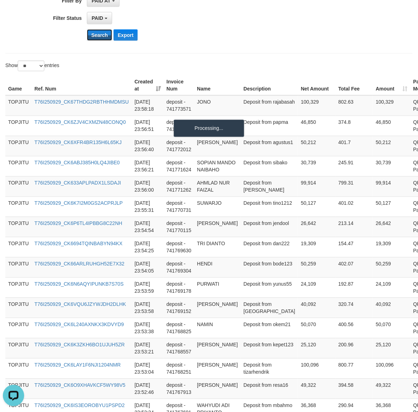
scroll to position [599, 0]
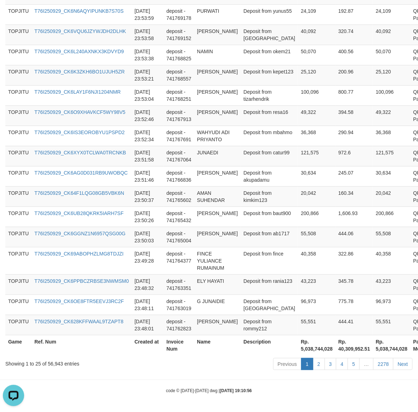
click at [298, 352] on th "Rp. 5,038,744,028" at bounding box center [317, 345] width 38 height 20
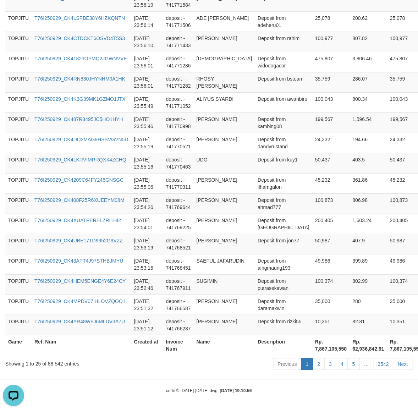
click at [296, 355] on div "Game Ref. Num Created at Invoice Num Name Description Net Amount Total Fee Amou…" at bounding box center [209, 82] width 418 height 550
click at [312, 349] on th "Rp. 7,867,105,550" at bounding box center [331, 345] width 38 height 20
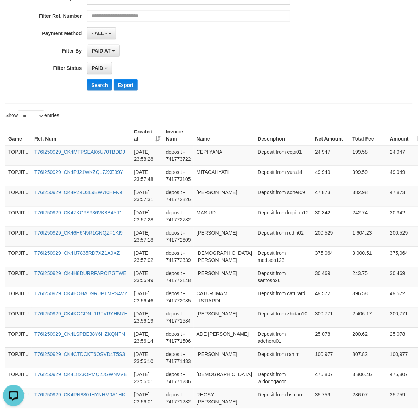
scroll to position [0, 0]
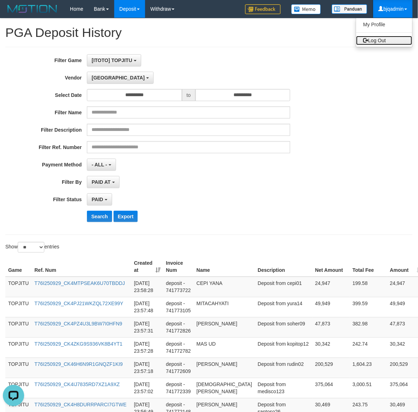
drag, startPoint x: 388, startPoint y: 41, endPoint x: 303, endPoint y: 33, distance: 84.8
click at [388, 41] on link "Log Out" at bounding box center [384, 40] width 56 height 9
